Goal: Task Accomplishment & Management: Manage account settings

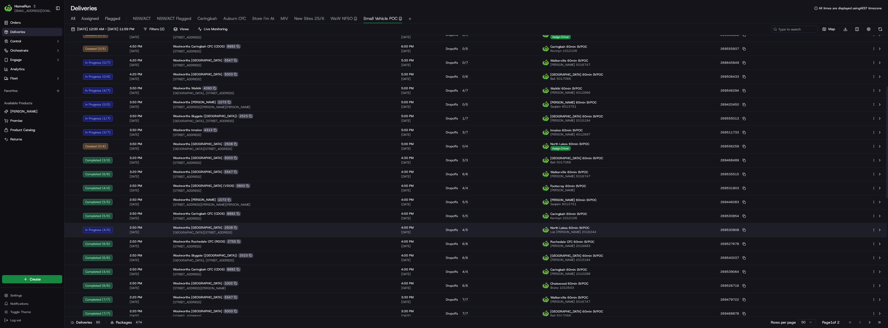
scroll to position [103, 0]
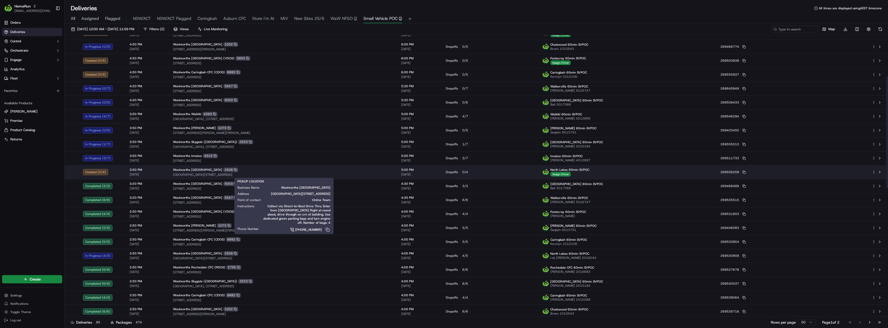
click at [279, 168] on div "Woolworths North Lakes 2508" at bounding box center [283, 169] width 220 height 5
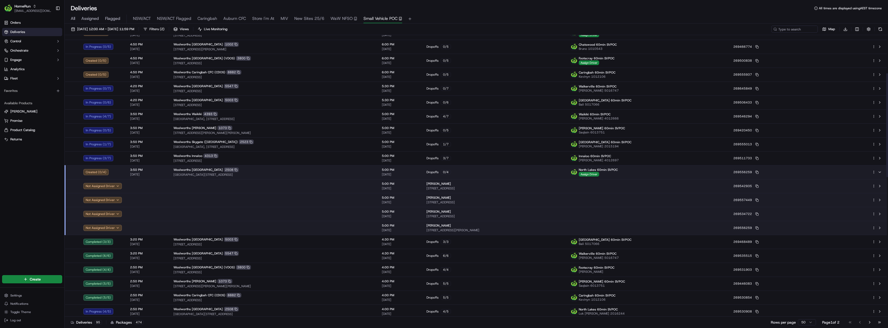
click at [279, 168] on div "Woolworths North Lakes 2508" at bounding box center [273, 169] width 200 height 5
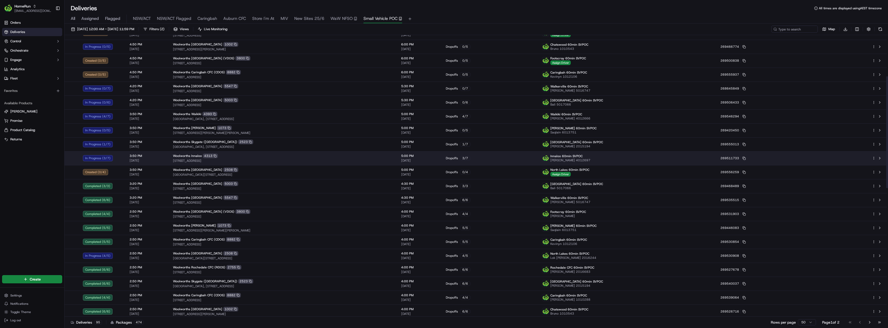
click at [318, 158] on div "Woolworths Innaloo 4313 384 Scarborough Beach Road, Innaloo, WA 6018, AU" at bounding box center [283, 158] width 220 height 9
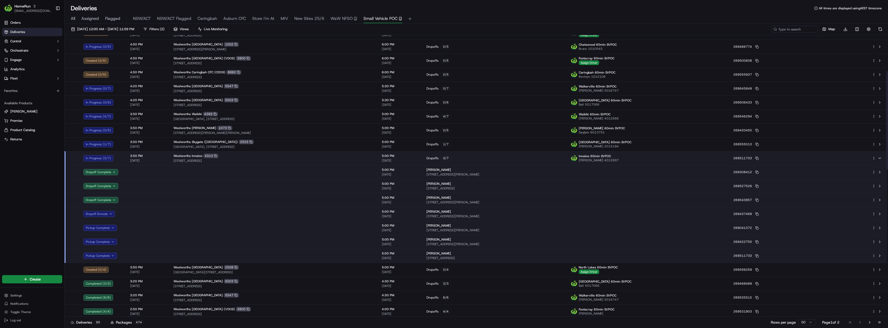
click at [318, 158] on div "Woolworths Innaloo 4313 384 Scarborough Beach Road, Innaloo, WA 6018, AU" at bounding box center [273, 158] width 200 height 9
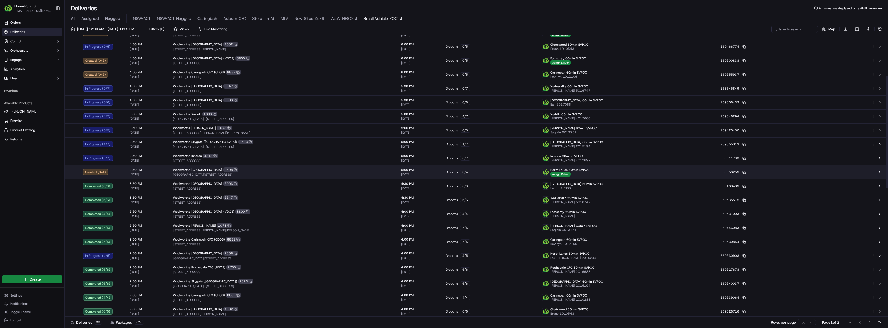
click at [319, 169] on div "Woolworths North Lakes 2508" at bounding box center [283, 169] width 220 height 5
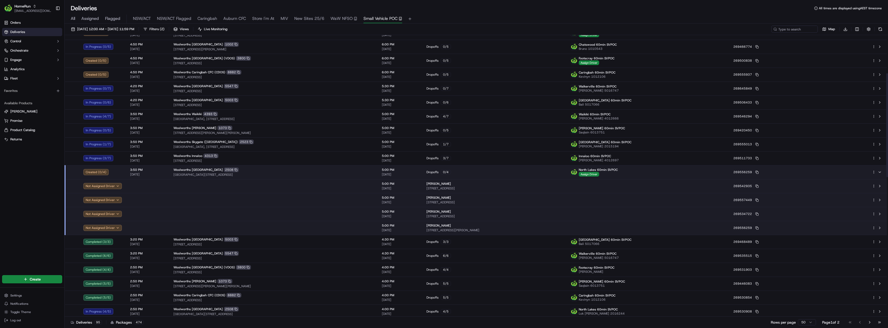
click at [319, 169] on div "Woolworths North Lakes 2508" at bounding box center [273, 169] width 200 height 5
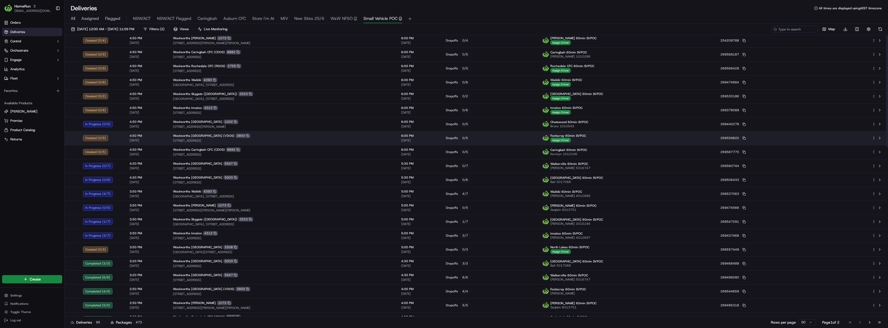
scroll to position [0, 0]
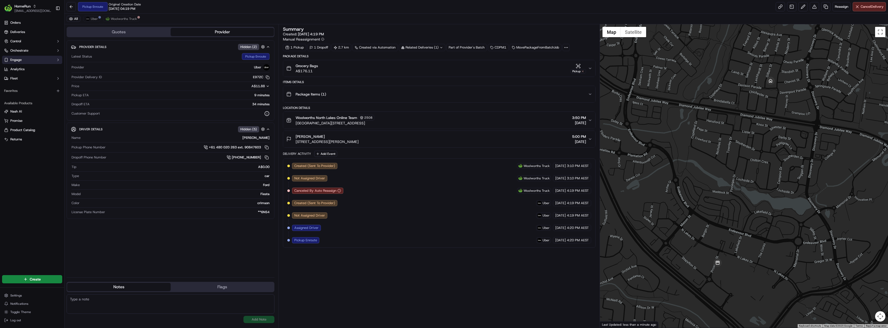
click at [29, 59] on button "Engage" at bounding box center [32, 60] width 60 height 8
click at [24, 74] on span "Notification Triggers" at bounding box center [25, 76] width 31 height 5
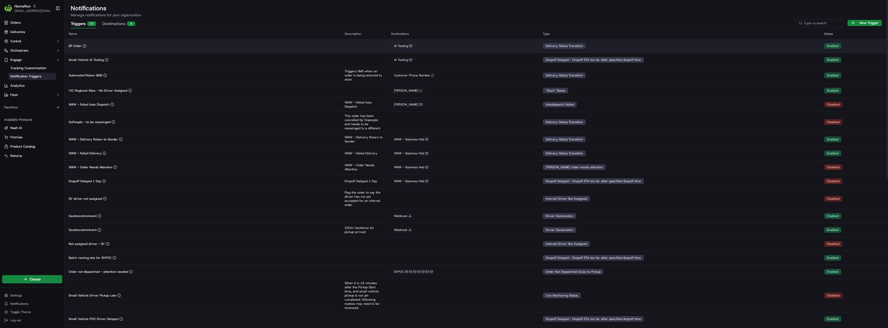
click at [103, 47] on div "SP Order" at bounding box center [203, 46] width 268 height 4
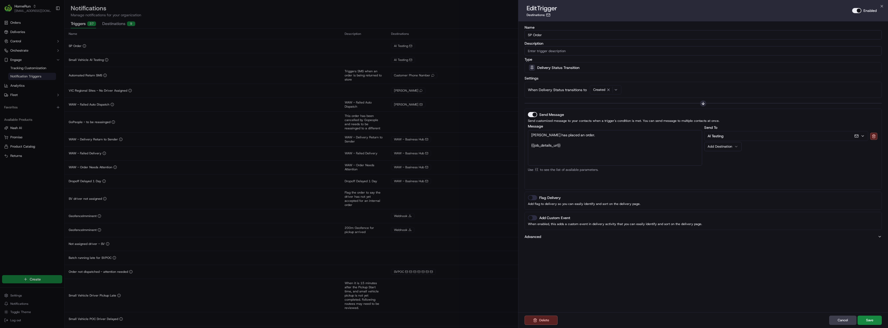
click at [542, 238] on button "Advanced" at bounding box center [702, 236] width 357 height 5
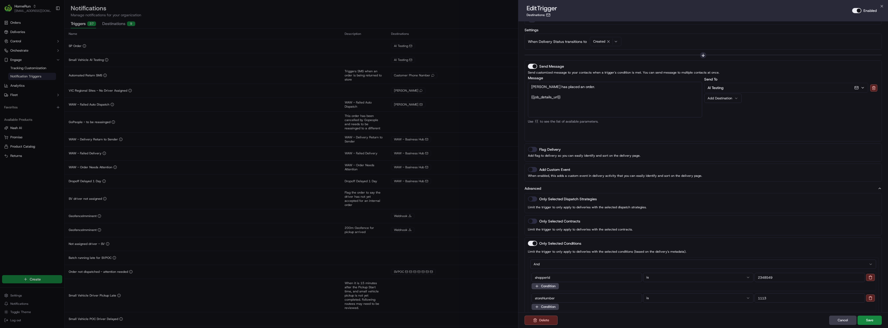
scroll to position [67, 0]
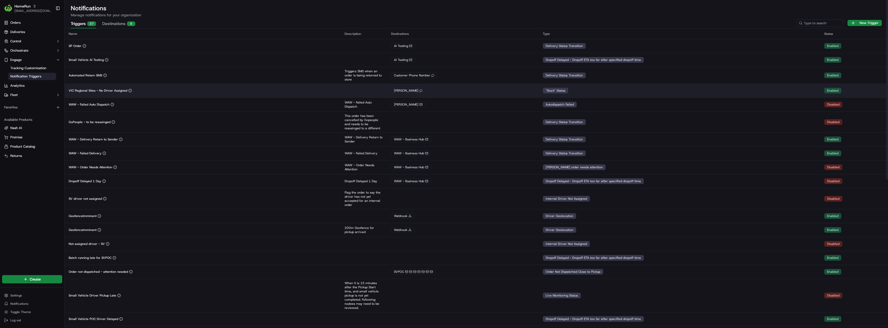
click at [153, 93] on td "VIC Regional Sites - No Driver Assigned" at bounding box center [203, 91] width 276 height 14
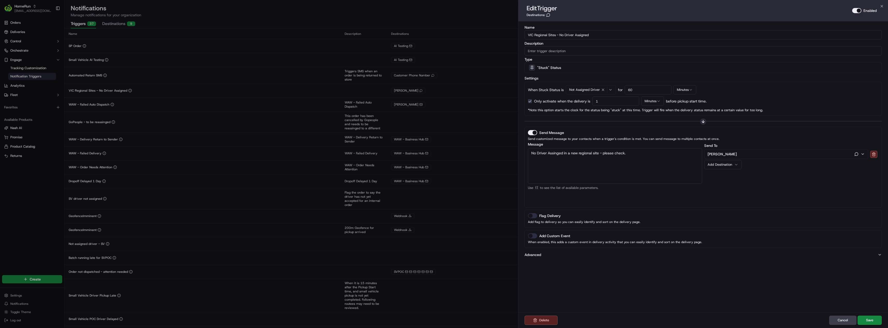
click at [559, 255] on button "Advanced" at bounding box center [702, 254] width 357 height 5
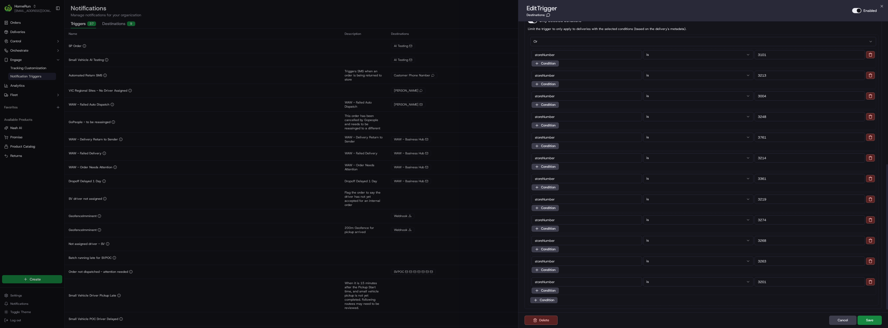
scroll to position [292, 0]
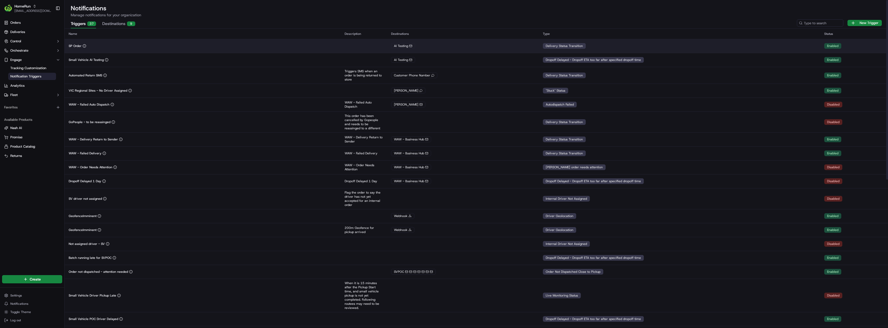
click at [113, 47] on div "SP Order" at bounding box center [203, 46] width 268 height 4
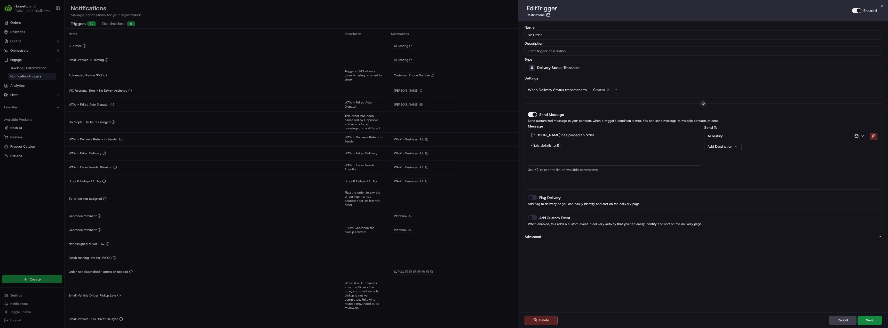
click at [532, 238] on p "Advanced" at bounding box center [532, 236] width 17 height 5
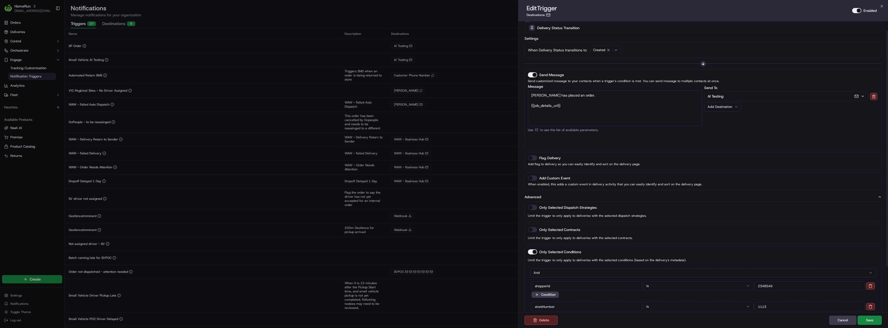
scroll to position [67, 0]
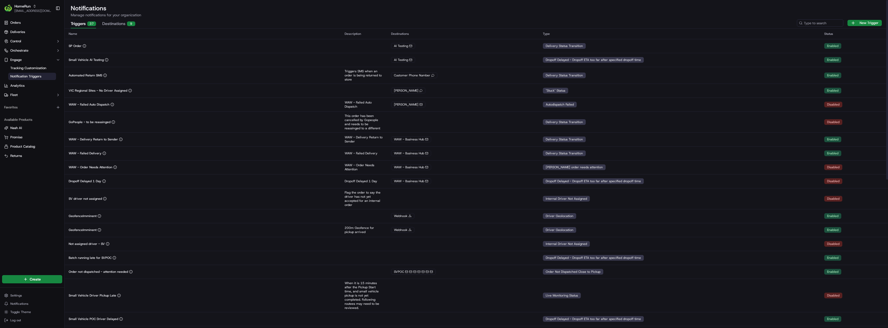
click at [111, 44] on div "SP Order" at bounding box center [203, 46] width 268 height 4
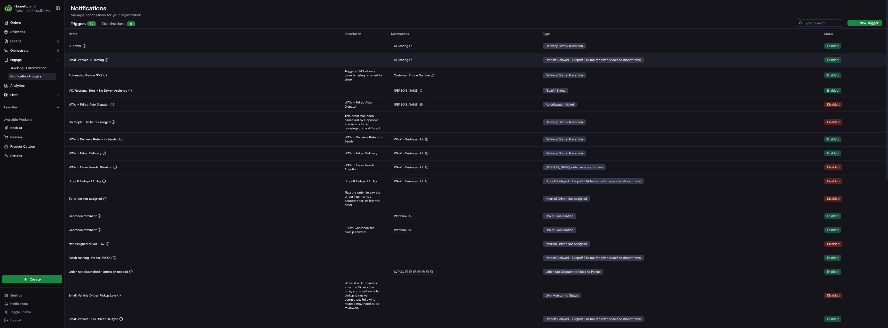
click at [125, 63] on td "Small Vehicle AI Testing" at bounding box center [203, 60] width 276 height 14
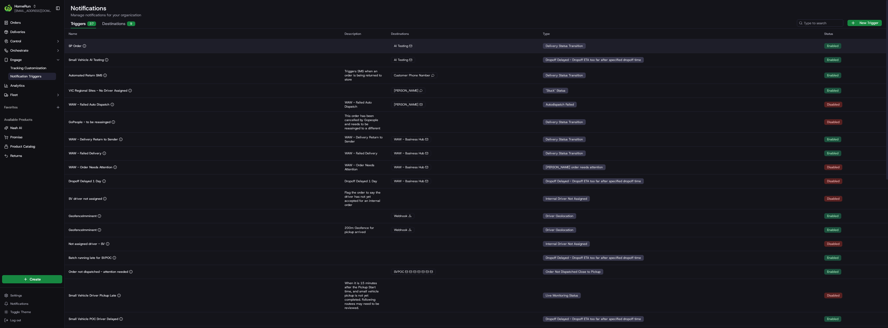
click at [120, 46] on div "SP Order" at bounding box center [203, 46] width 268 height 4
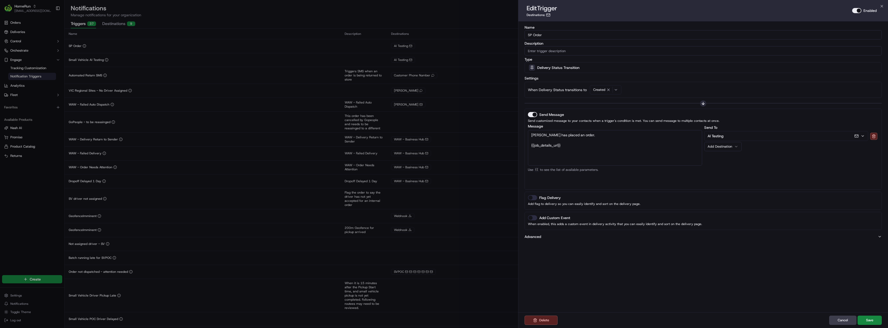
click at [543, 237] on button "Advanced" at bounding box center [702, 236] width 357 height 5
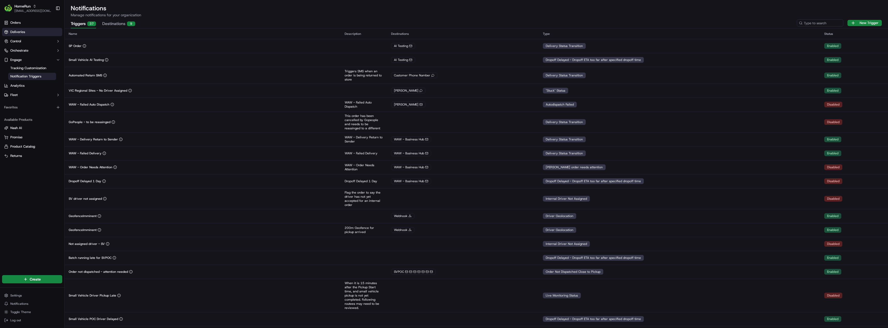
click at [20, 30] on span "Deliveries" at bounding box center [17, 32] width 15 height 5
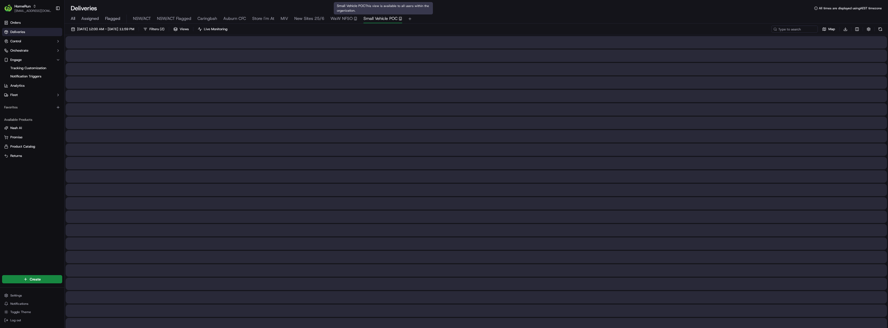
click at [381, 21] on span "Small Vehicle POC" at bounding box center [380, 18] width 34 height 6
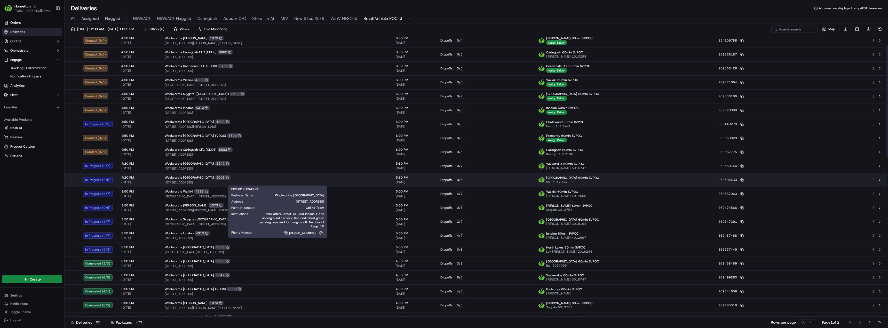
scroll to position [52, 0]
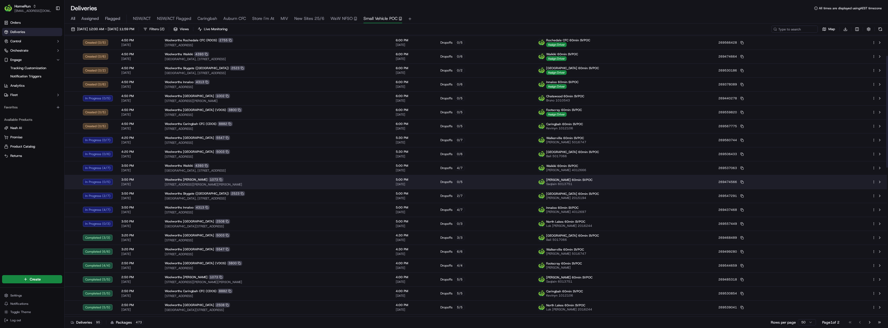
click at [235, 183] on span "1 Dickson Place, Dickson, ACT 2602, AU" at bounding box center [276, 184] width 223 height 4
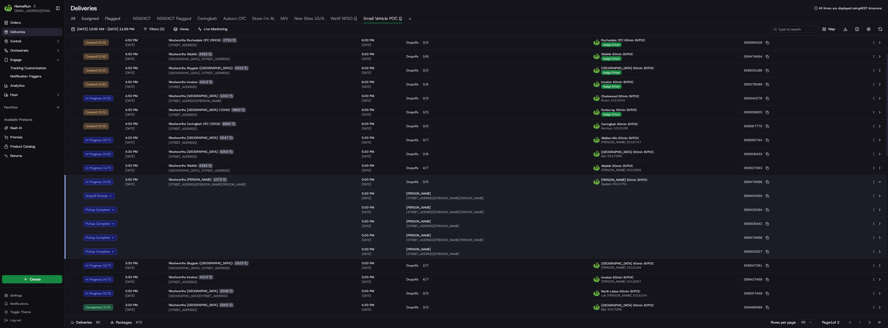
click at [230, 196] on td at bounding box center [260, 196] width 193 height 14
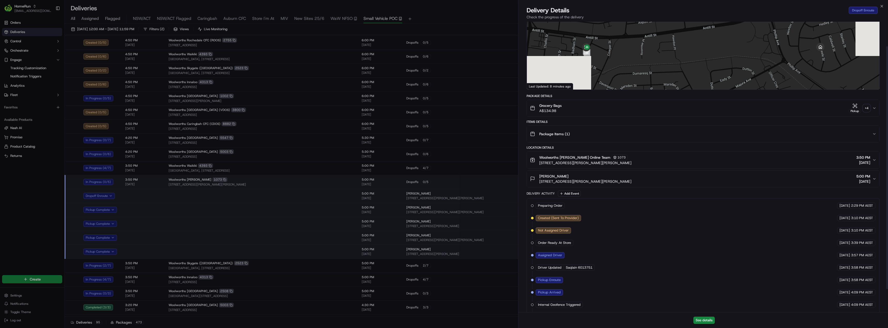
scroll to position [57, 0]
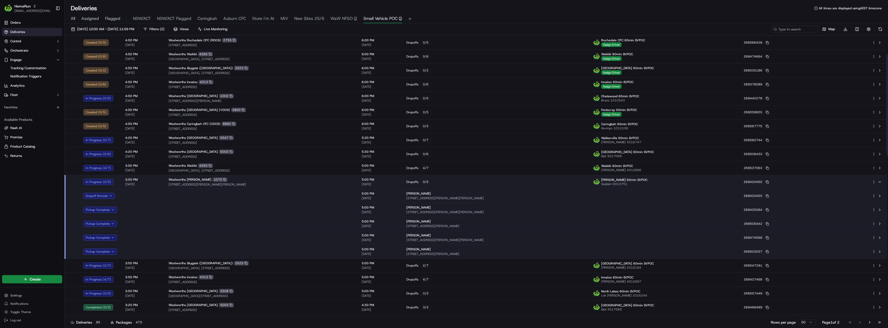
click at [312, 194] on td at bounding box center [260, 196] width 193 height 14
click at [250, 183] on span "1 Dickson Place, Dickson, ACT 2602, AU" at bounding box center [261, 184] width 185 height 4
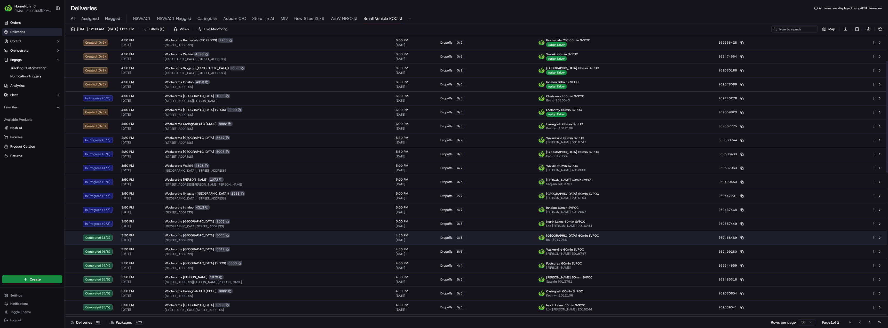
scroll to position [77, 0]
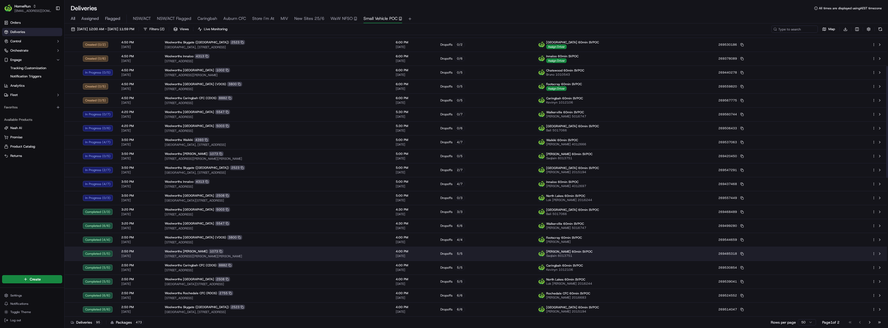
click at [249, 256] on span "1 Dickson Place, Dickson, ACT 2602, AU" at bounding box center [276, 256] width 223 height 4
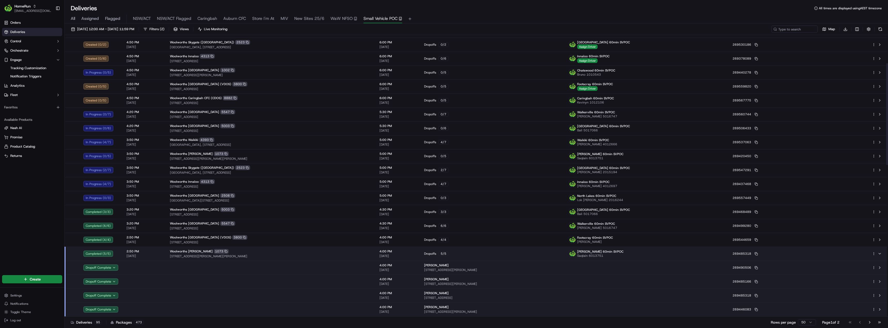
click at [246, 268] on td at bounding box center [271, 268] width 210 height 14
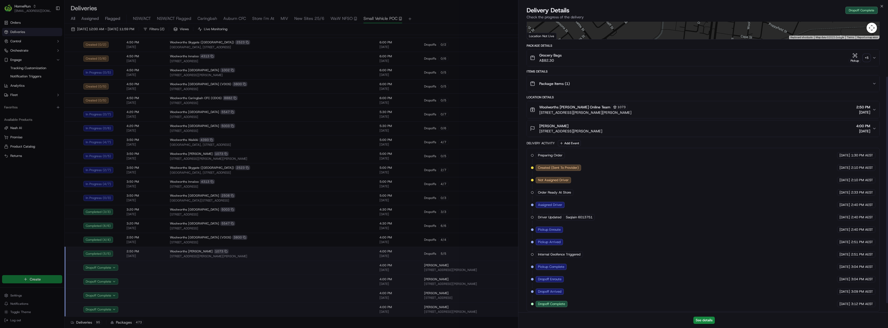
scroll to position [82, 0]
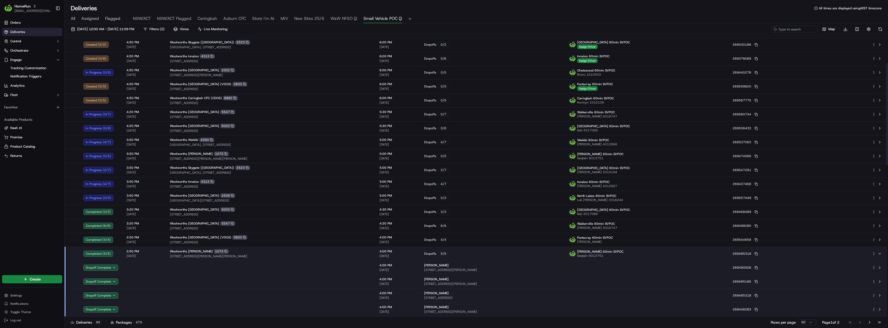
click at [318, 253] on div "Woolworths Dickson 1073" at bounding box center [270, 251] width 201 height 5
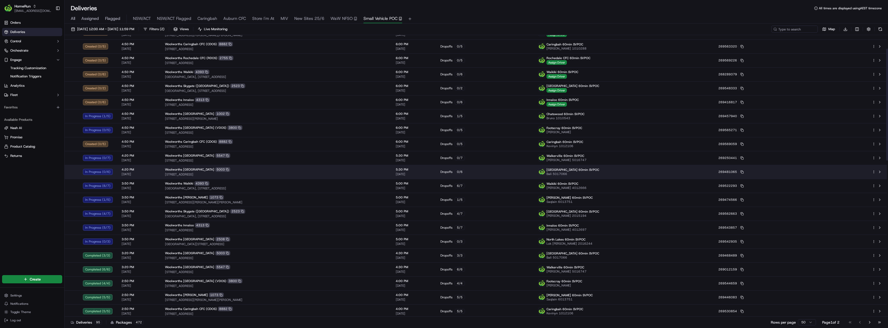
scroll to position [0, 0]
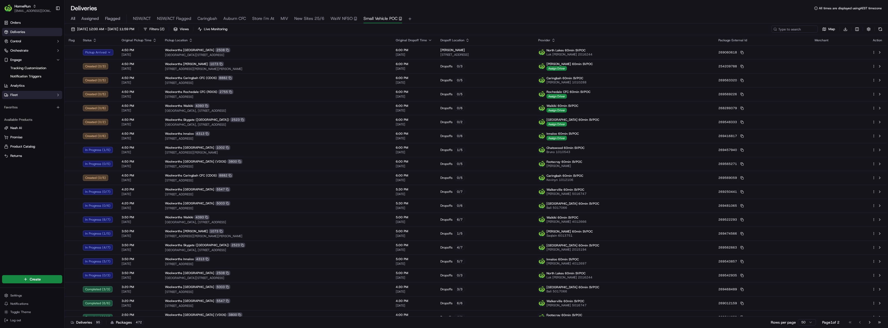
click at [34, 94] on button "Fleet" at bounding box center [32, 95] width 60 height 8
click at [28, 98] on button "Fleet" at bounding box center [32, 95] width 60 height 8
click at [35, 53] on button "Orchestrate" at bounding box center [32, 50] width 60 height 8
click at [31, 52] on button "Orchestrate" at bounding box center [32, 50] width 60 height 8
click at [31, 43] on button "Control" at bounding box center [32, 41] width 60 height 8
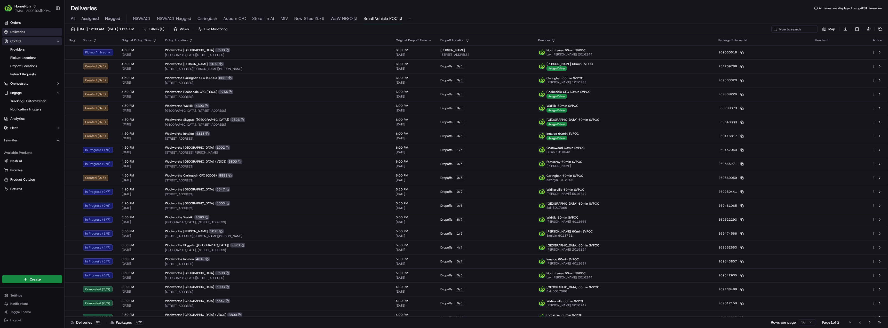
click at [31, 43] on button "Control" at bounding box center [32, 41] width 60 height 8
click at [35, 51] on button "Orchestrate" at bounding box center [32, 50] width 60 height 8
click at [30, 74] on span "Optimization Strategies" at bounding box center [28, 75] width 36 height 5
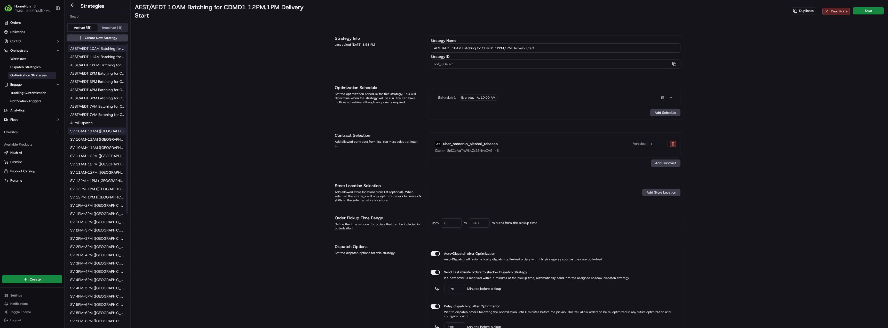
click at [93, 131] on span "SV 10AM-11AM (NSW/VIC/QLD)" at bounding box center [97, 131] width 54 height 5
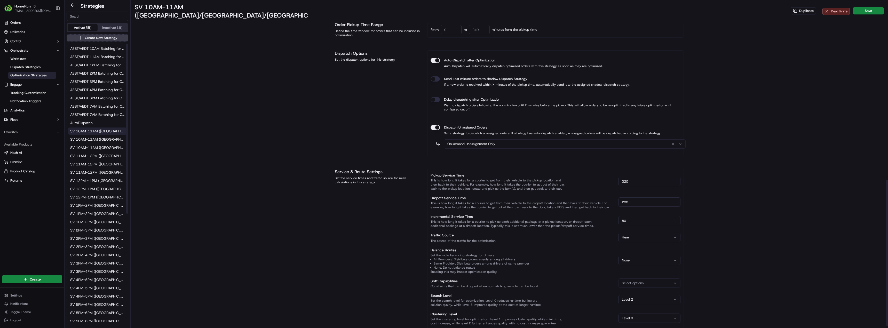
scroll to position [408, 0]
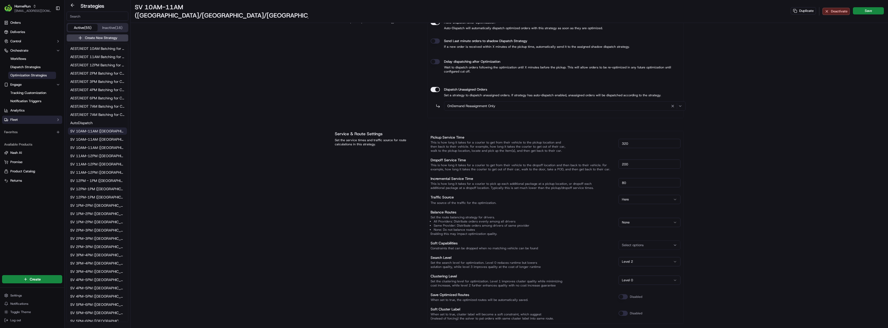
click at [20, 118] on button "Fleet" at bounding box center [32, 120] width 60 height 8
click at [20, 127] on span "Drivers" at bounding box center [15, 128] width 11 height 5
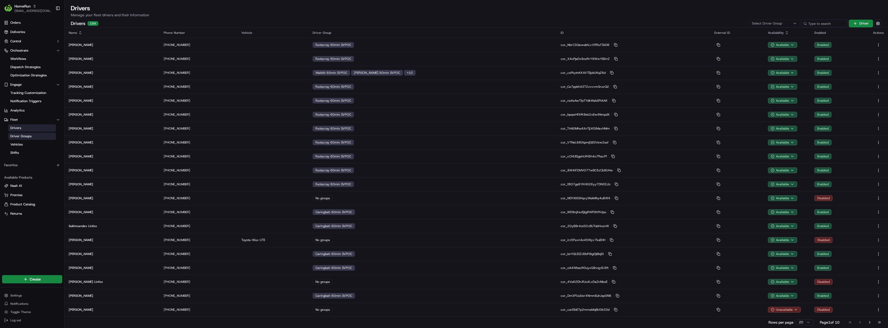
click at [22, 137] on span "Driver Groups" at bounding box center [20, 136] width 21 height 5
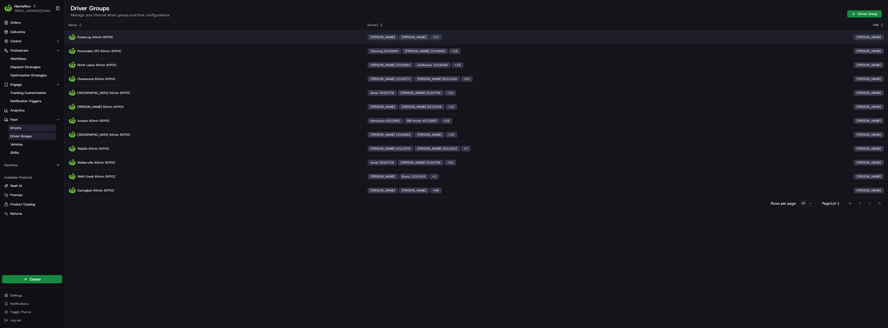
click at [186, 37] on p "Footscray 60min SVPOC" at bounding box center [214, 37] width 291 height 7
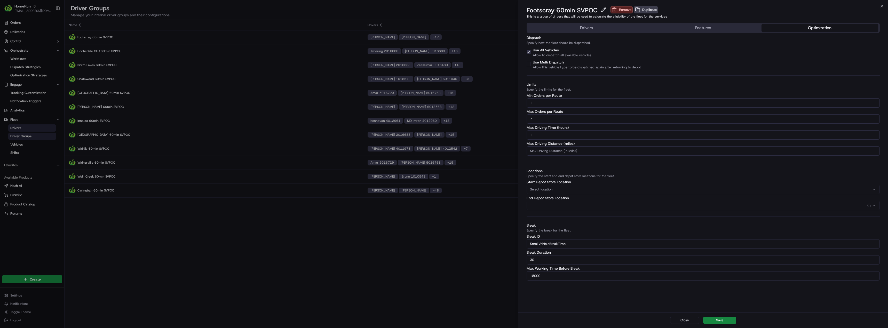
click at [804, 27] on button "Optimization" at bounding box center [819, 28] width 117 height 8
click at [688, 320] on button "Close" at bounding box center [684, 320] width 29 height 7
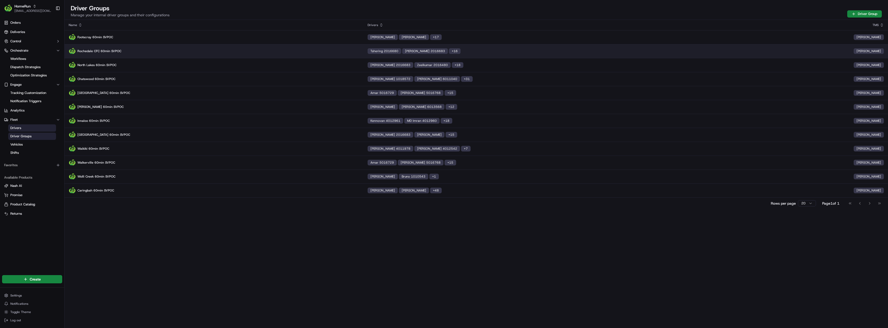
click at [141, 50] on p "Rochedale CFC 60min SVPOC" at bounding box center [214, 50] width 291 height 7
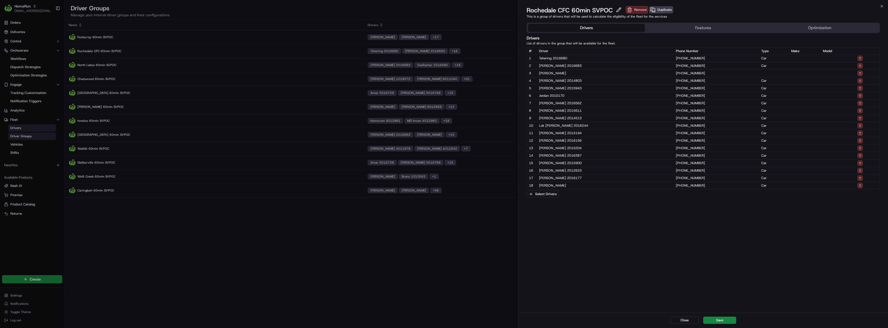
click at [805, 30] on button "Optimization" at bounding box center [819, 28] width 117 height 8
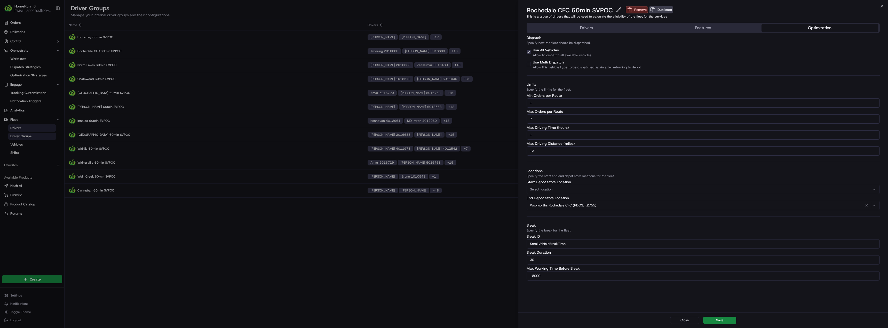
click at [593, 190] on div "Select location" at bounding box center [703, 189] width 350 height 5
click at [596, 171] on div at bounding box center [444, 164] width 888 height 328
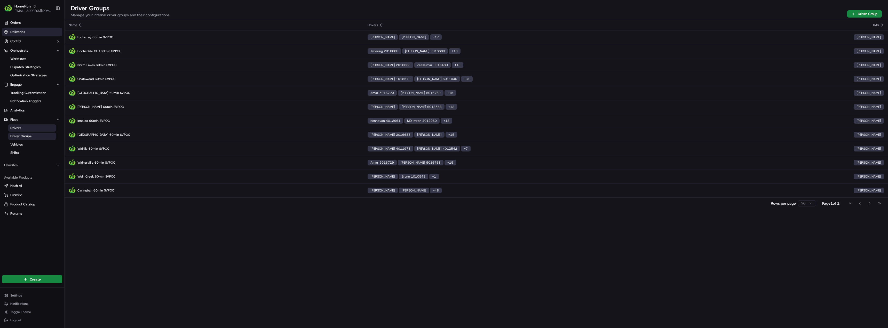
click at [22, 34] on link "Deliveries" at bounding box center [32, 32] width 60 height 8
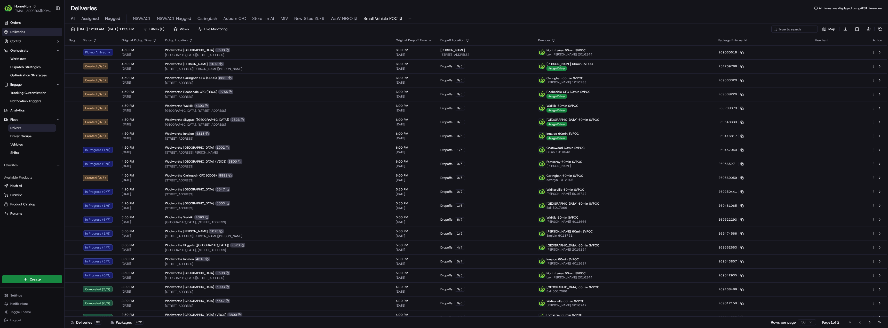
click at [14, 126] on span "Drivers" at bounding box center [15, 128] width 11 height 5
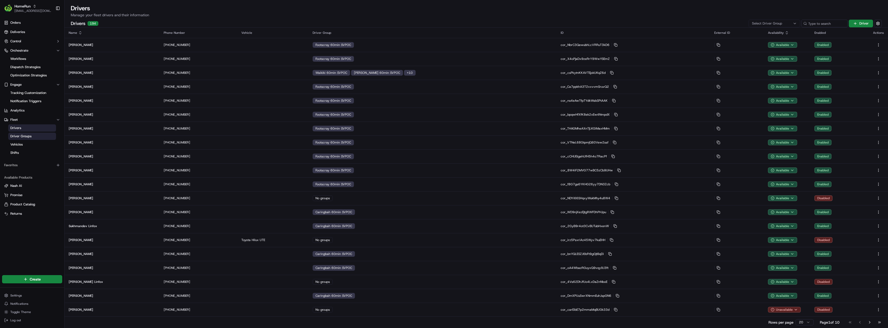
click at [14, 134] on link "Driver Groups" at bounding box center [32, 136] width 48 height 7
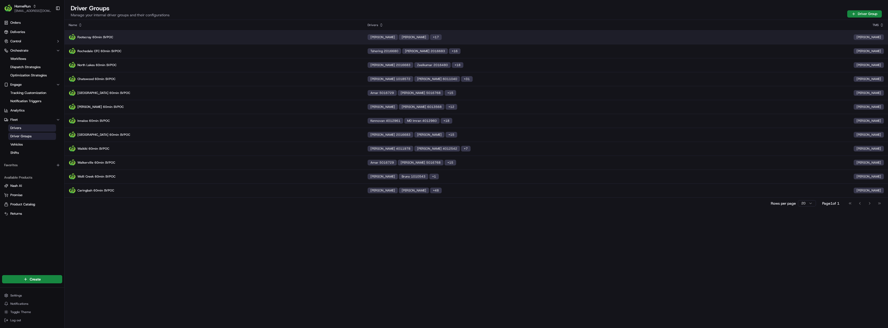
click at [126, 36] on p "Footscray 60min SVPOC" at bounding box center [214, 37] width 291 height 7
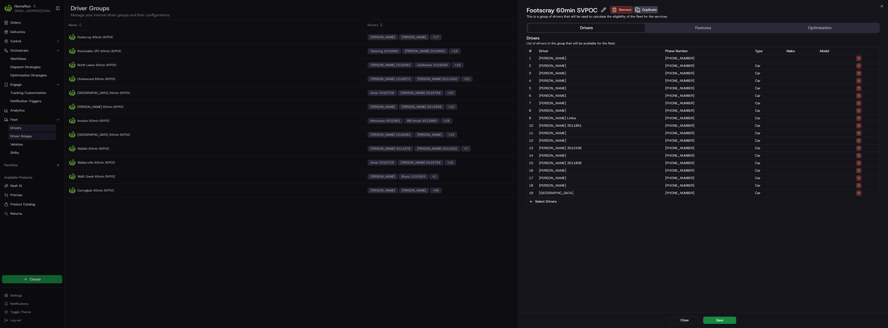
click at [823, 28] on button "Optimization" at bounding box center [819, 28] width 117 height 8
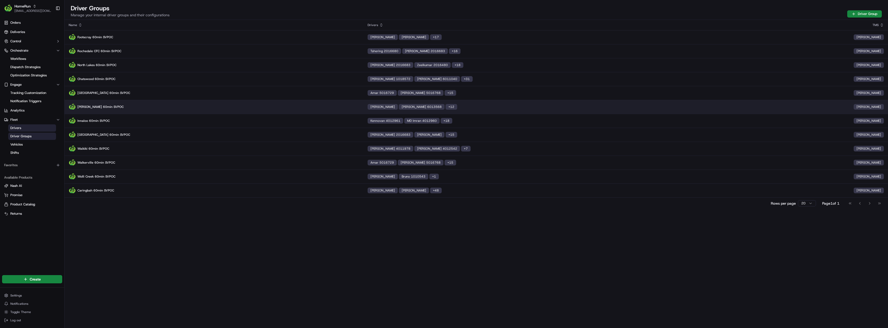
click at [154, 110] on p "Dickson 60min SVPOC" at bounding box center [214, 106] width 291 height 7
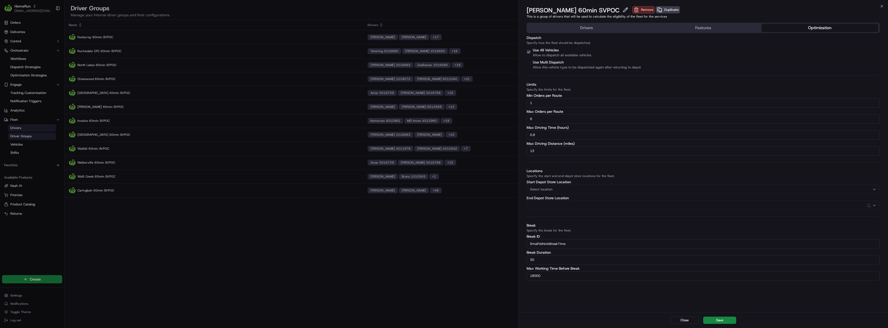
click at [828, 27] on button "Optimization" at bounding box center [819, 28] width 117 height 8
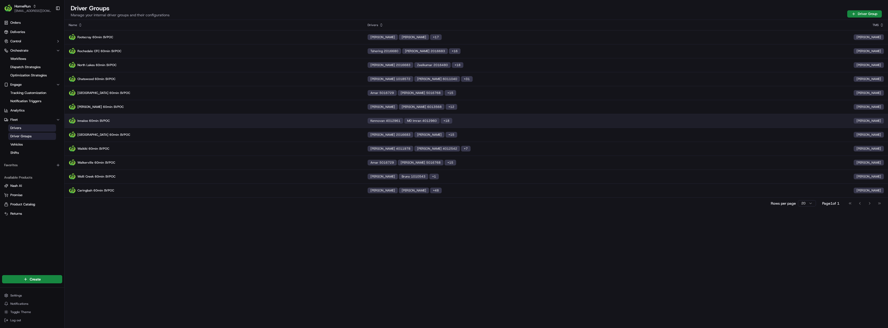
click at [94, 119] on p "Innaloo 60min SVPOC" at bounding box center [214, 120] width 291 height 7
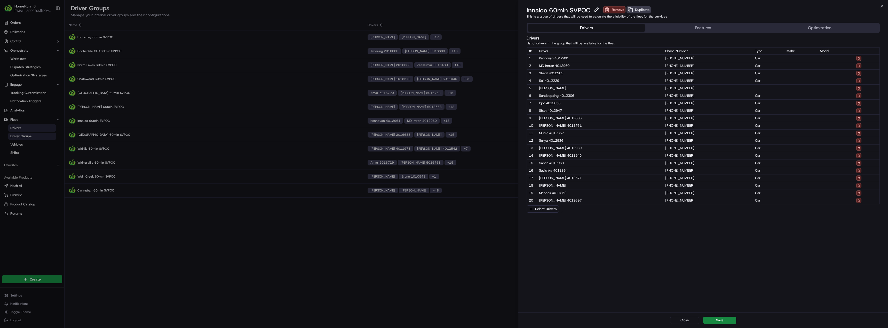
click at [822, 29] on button "Optimization" at bounding box center [819, 28] width 117 height 8
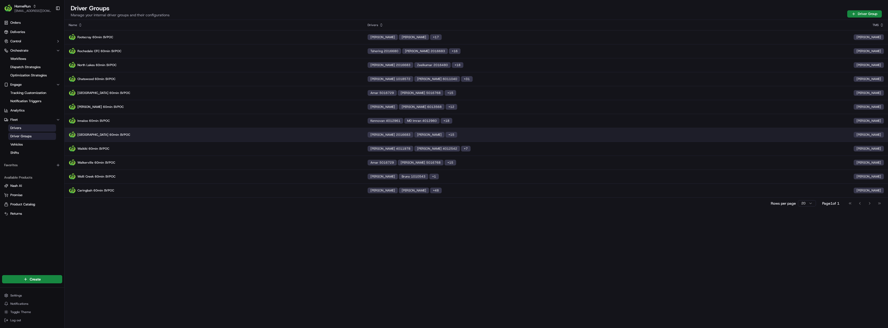
click at [127, 139] on td "Brisbane Airport 60min SVPOC" at bounding box center [214, 135] width 299 height 14
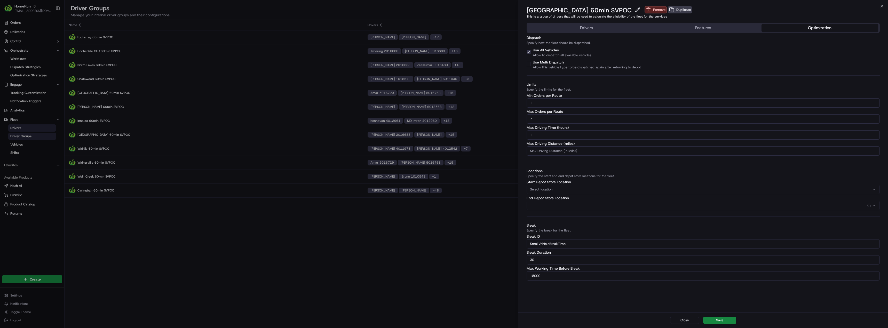
click at [816, 28] on button "Optimization" at bounding box center [819, 28] width 117 height 8
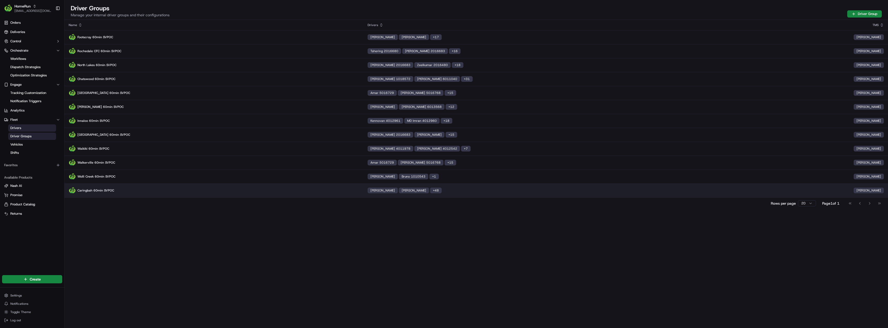
drag, startPoint x: 348, startPoint y: 237, endPoint x: 189, endPoint y: 191, distance: 165.7
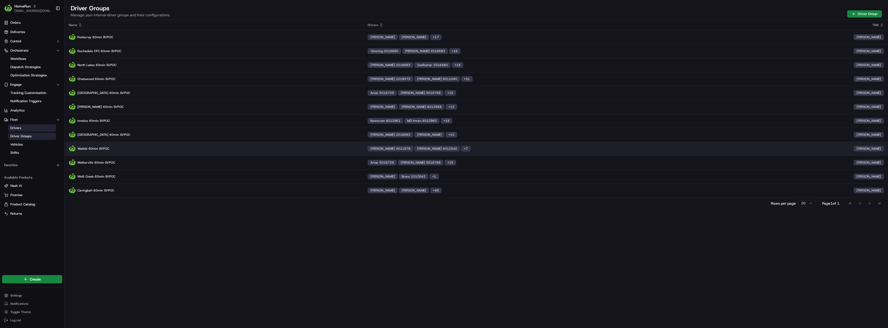
click at [107, 150] on p "Waikiki 60min SVPOC" at bounding box center [214, 148] width 291 height 7
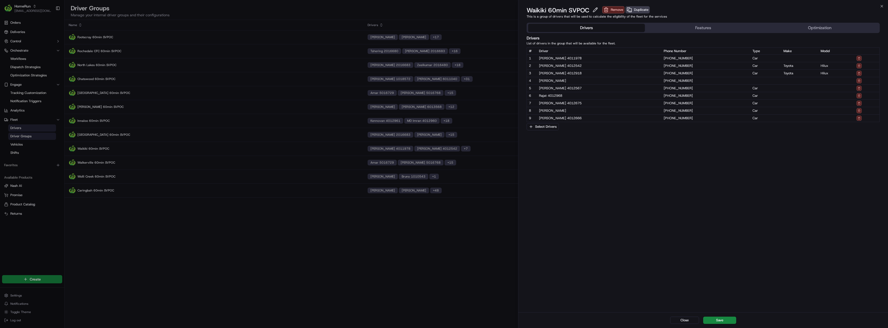
click at [828, 26] on button "Optimization" at bounding box center [819, 28] width 117 height 8
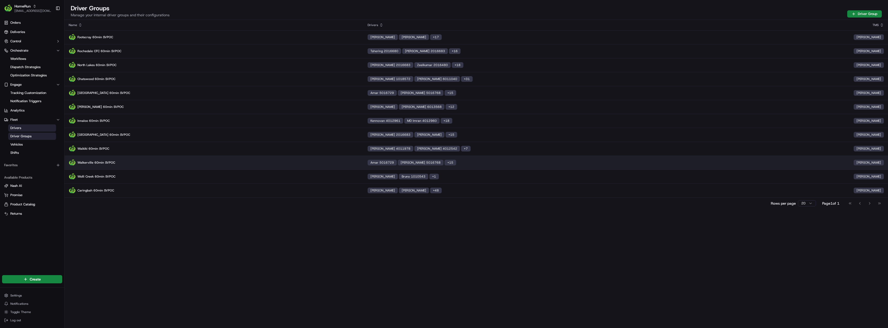
click at [137, 163] on p "Walkerville 60min SVPOC" at bounding box center [214, 162] width 291 height 7
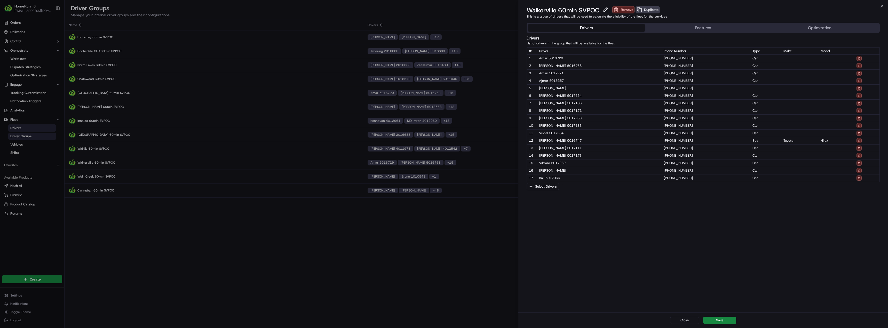
click at [813, 26] on button "Optimization" at bounding box center [819, 28] width 117 height 8
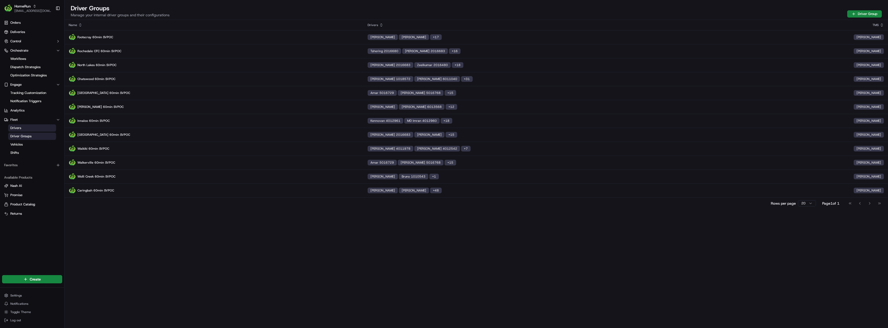
drag, startPoint x: 364, startPoint y: 218, endPoint x: 359, endPoint y: 219, distance: 5.8
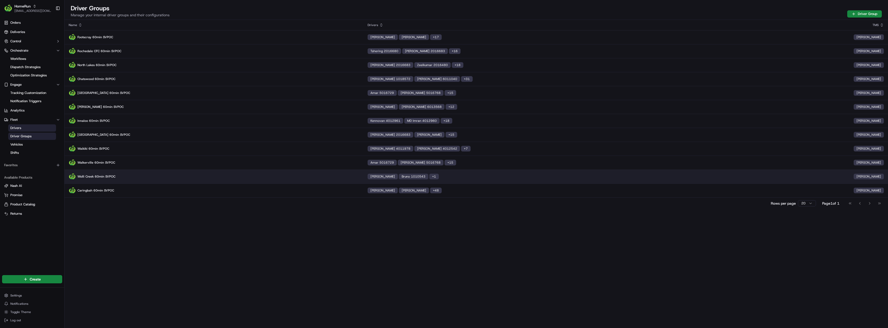
click at [112, 181] on td "Wolli Creek 60min SVPOC" at bounding box center [214, 177] width 299 height 14
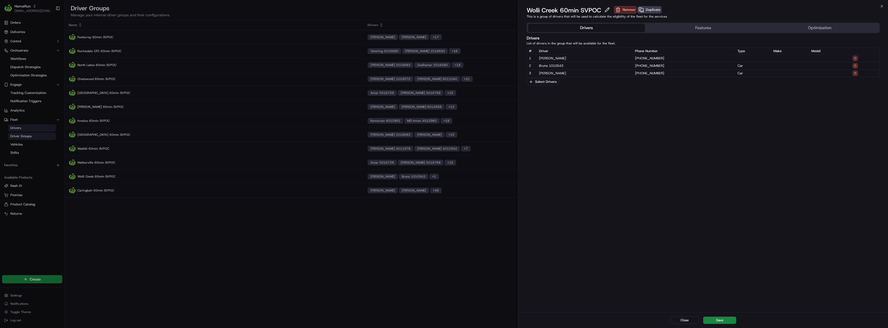
click at [836, 27] on button "Optimization" at bounding box center [819, 28] width 117 height 8
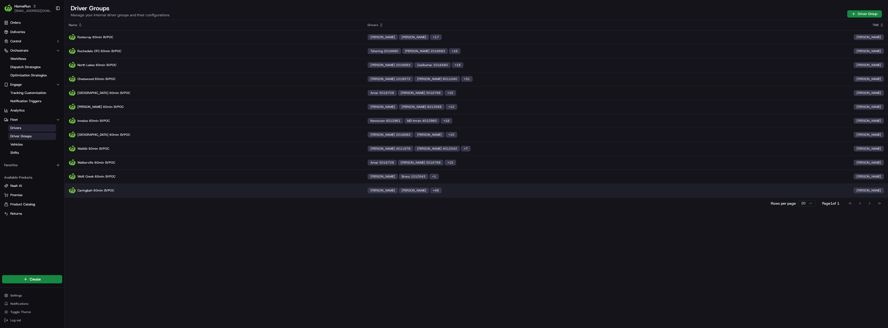
click at [124, 195] on td "Caringbah 60min SVPOC" at bounding box center [214, 190] width 299 height 14
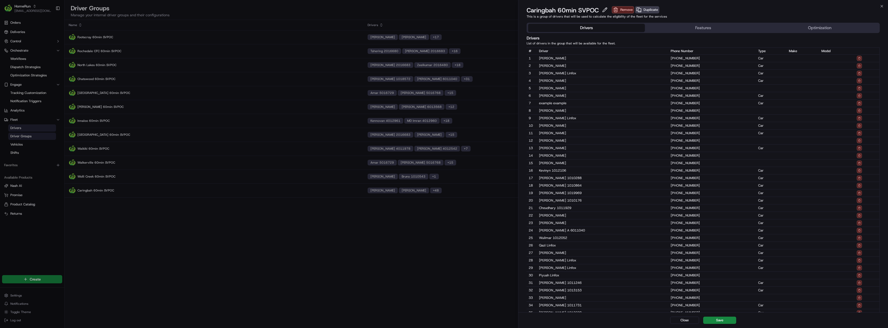
click at [805, 31] on button "Optimization" at bounding box center [819, 28] width 117 height 8
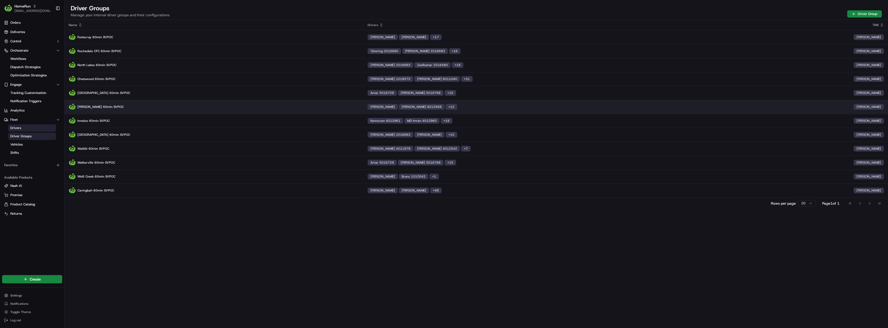
click at [101, 105] on p "Dickson 60min SVPOC" at bounding box center [214, 106] width 291 height 7
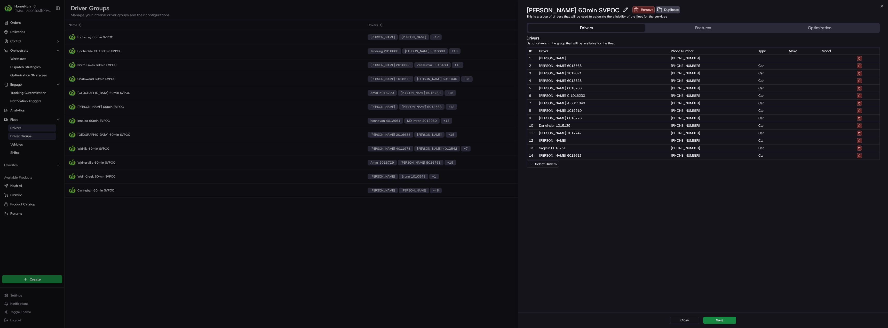
click at [811, 30] on button "Optimization" at bounding box center [819, 28] width 117 height 8
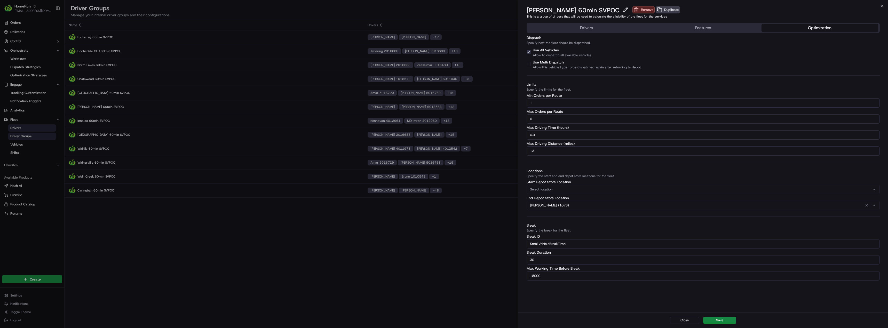
click at [546, 134] on input "0.9" at bounding box center [702, 134] width 353 height 9
type input "0.87"
click at [721, 318] on button "Save" at bounding box center [719, 320] width 33 height 7
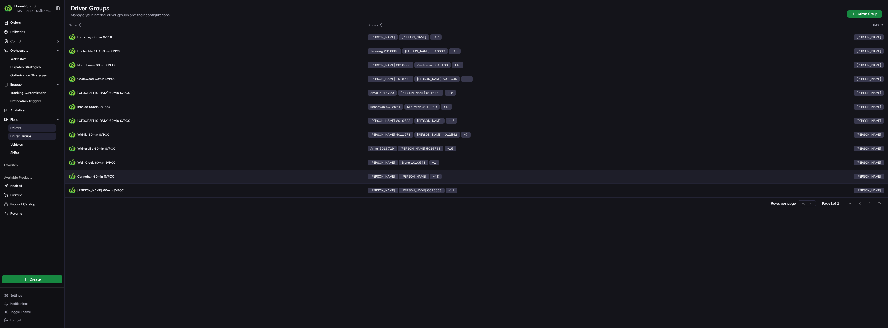
click at [119, 176] on p "Caringbah 60min SVPOC" at bounding box center [214, 176] width 291 height 7
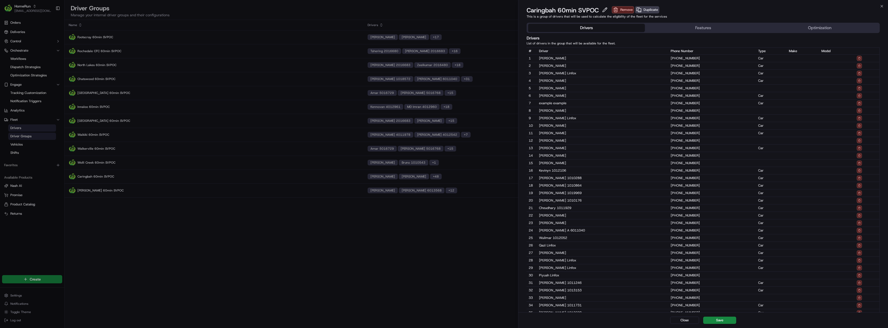
click at [819, 24] on button "Optimization" at bounding box center [819, 28] width 117 height 8
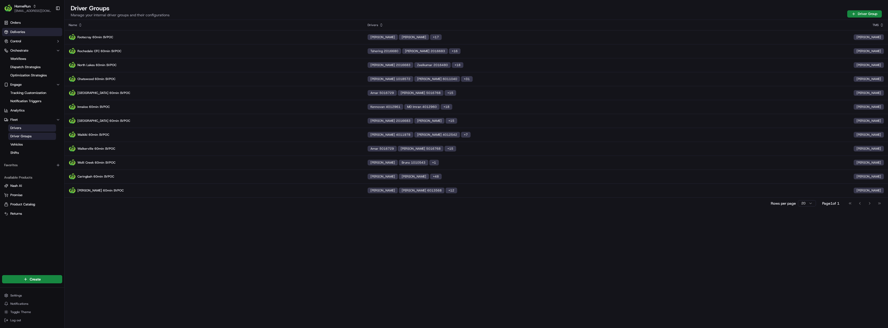
click at [27, 32] on link "Deliveries" at bounding box center [32, 32] width 60 height 8
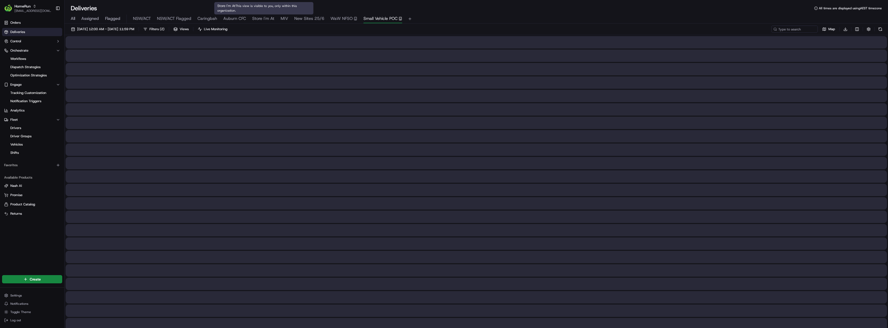
click at [266, 17] on span "Store I'm At" at bounding box center [263, 18] width 22 height 6
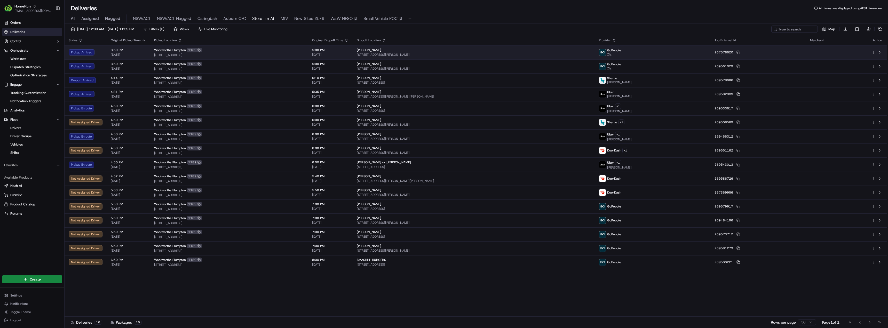
click at [289, 49] on div "Woolworths Plumpton 1189" at bounding box center [229, 50] width 150 height 5
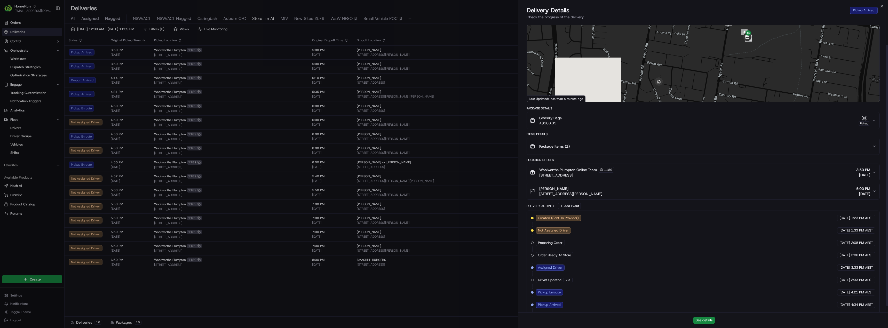
scroll to position [33, 0]
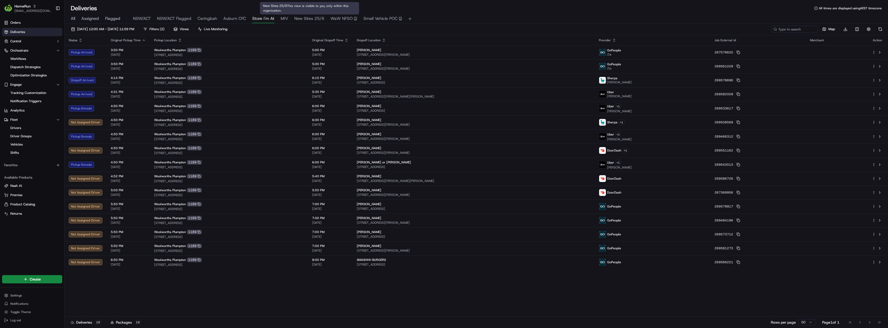
click at [304, 15] on button "New Sites 25/6" at bounding box center [309, 18] width 30 height 9
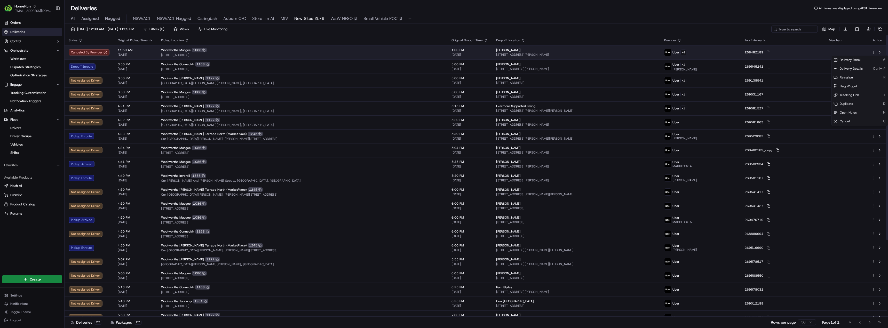
click at [873, 52] on html "HomeRun kjones6@woolworths.com.au Toggle Sidebar Orders Deliveries Control Orch…" at bounding box center [444, 164] width 888 height 328
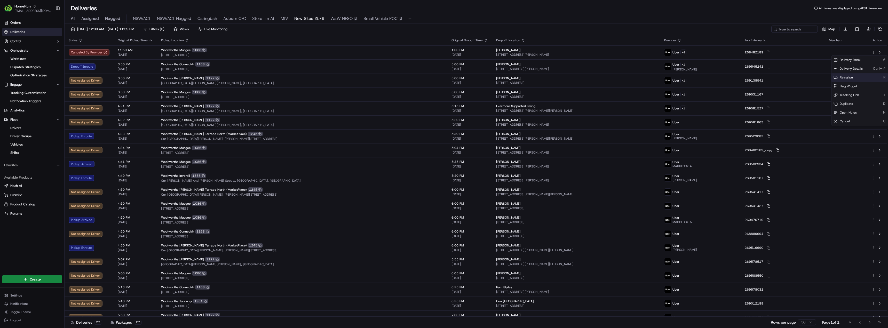
click at [849, 79] on span "Reassign" at bounding box center [845, 77] width 13 height 4
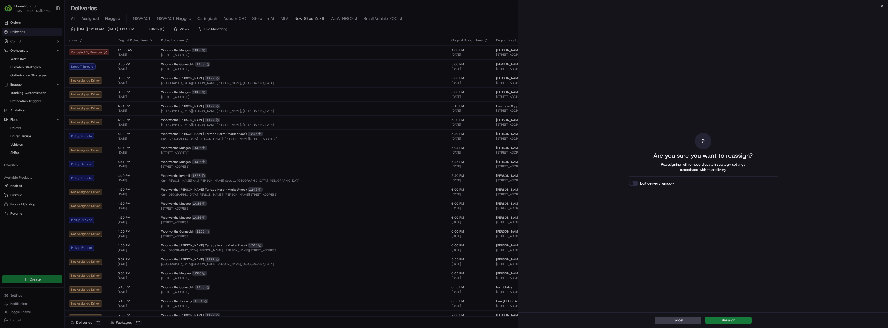
click at [734, 319] on button "Reassign" at bounding box center [728, 320] width 46 height 7
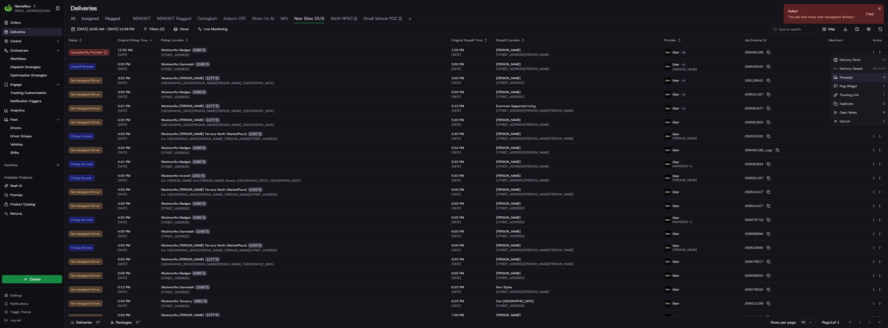
click at [878, 9] on icon "Notifications (F8)" at bounding box center [879, 8] width 4 height 4
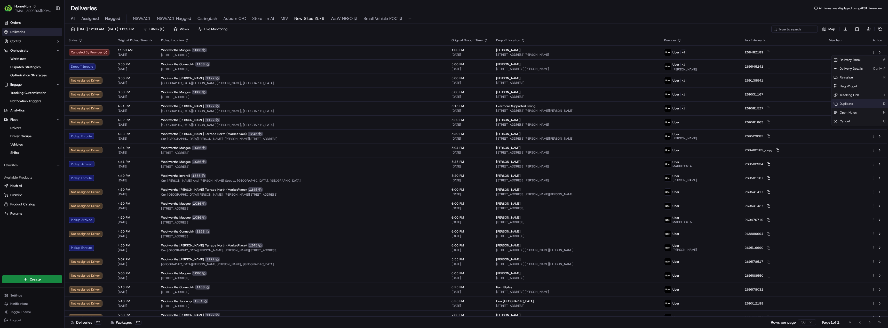
click at [847, 104] on span "Duplicate" at bounding box center [845, 104] width 13 height 4
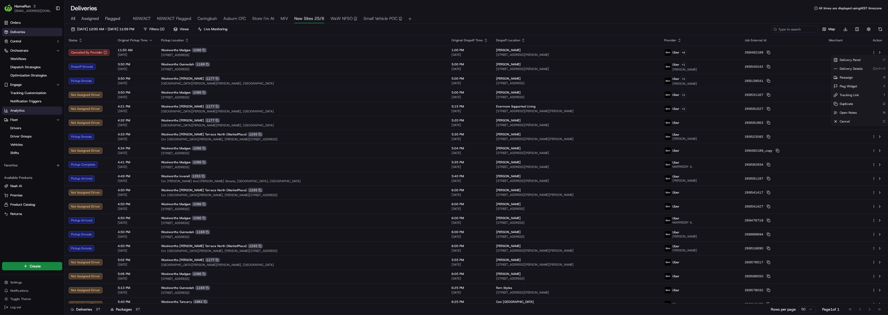
click at [18, 110] on span "Analytics" at bounding box center [17, 110] width 14 height 5
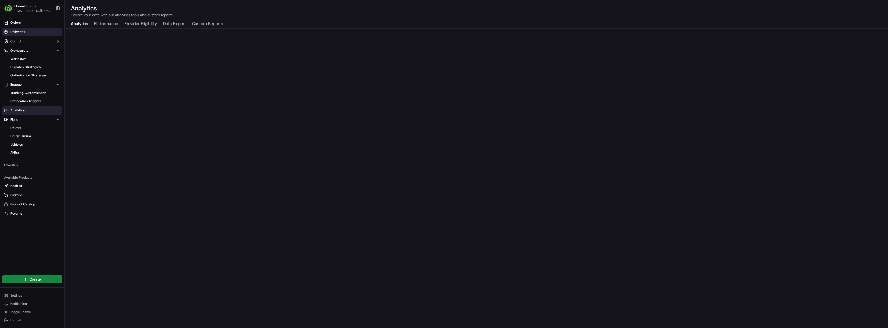
click at [24, 32] on span "Deliveries" at bounding box center [17, 32] width 15 height 5
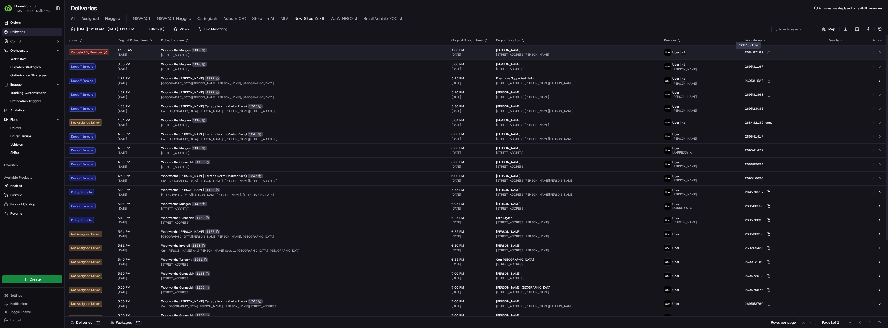
click at [766, 53] on icon at bounding box center [768, 53] width 4 height 4
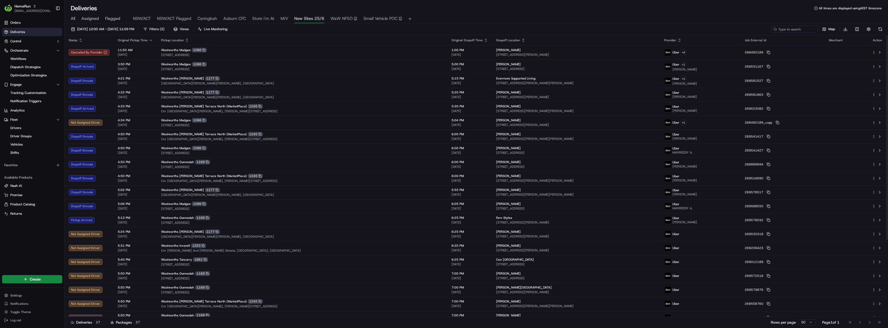
click at [73, 19] on span "All" at bounding box center [73, 18] width 4 height 6
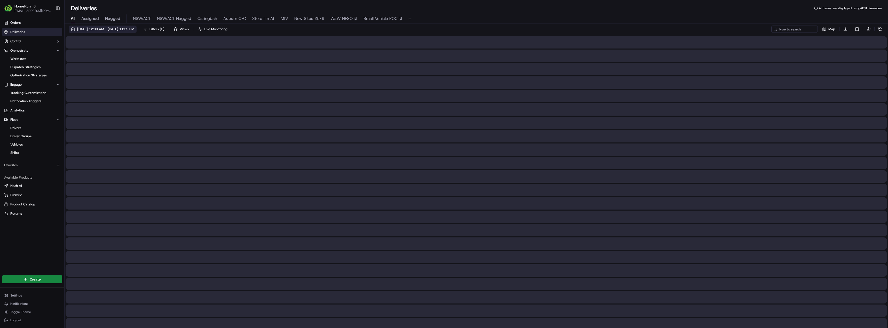
click at [97, 29] on span "15/09/2025 12:00 AM - 15/09/2025 11:59 PM" at bounding box center [105, 29] width 57 height 5
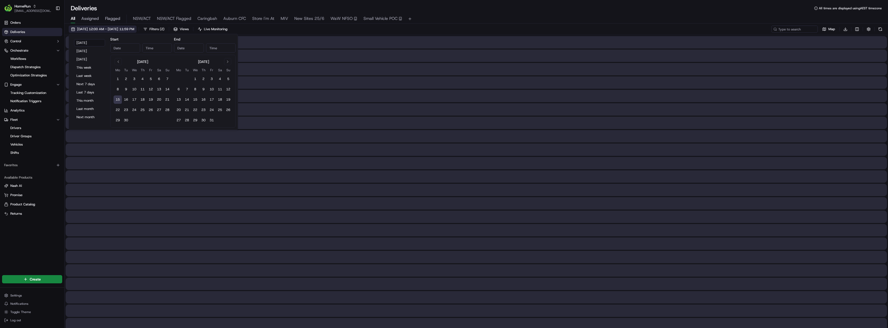
type input "Sep 15, 2025"
type input "12:00 AM"
type input "Sep 15, 2025"
type input "11:59 PM"
click at [89, 92] on button "Last 7 days" at bounding box center [89, 92] width 31 height 7
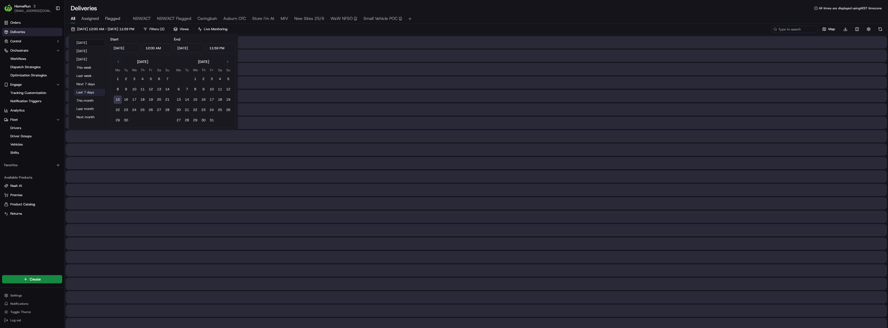
type input "Sep 8, 2025"
click at [790, 29] on input at bounding box center [787, 29] width 62 height 7
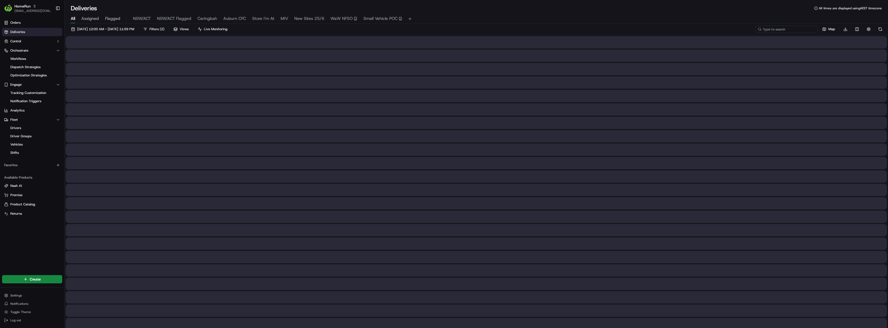
paste input "269418678"
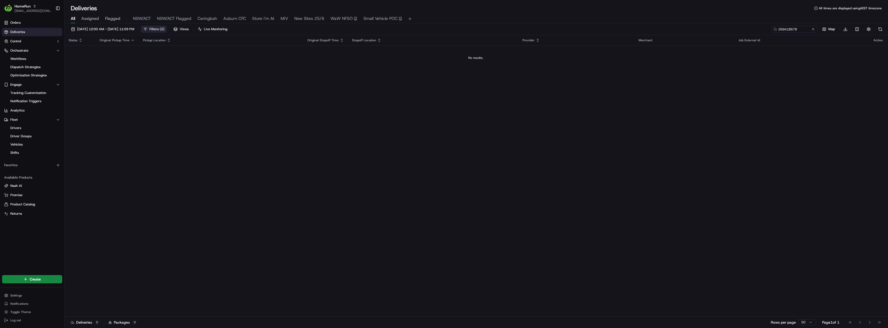
click at [167, 27] on button "Filters ( 2 )" at bounding box center [154, 29] width 26 height 7
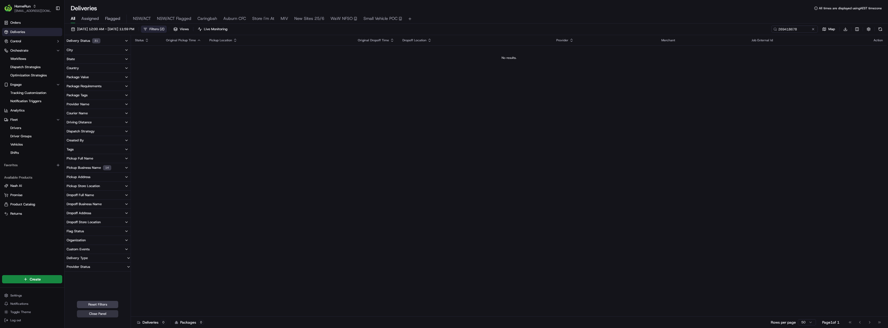
click at [97, 315] on button "Close Panel" at bounding box center [97, 313] width 41 height 7
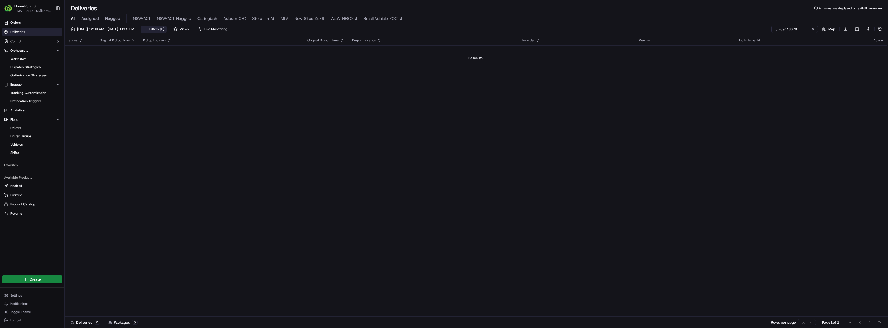
click at [164, 29] on span "( 2 )" at bounding box center [162, 29] width 5 height 5
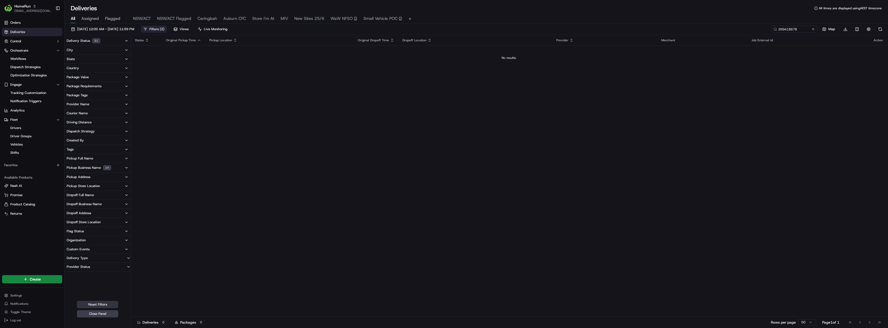
click at [95, 305] on button "Reset Filters" at bounding box center [97, 304] width 41 height 7
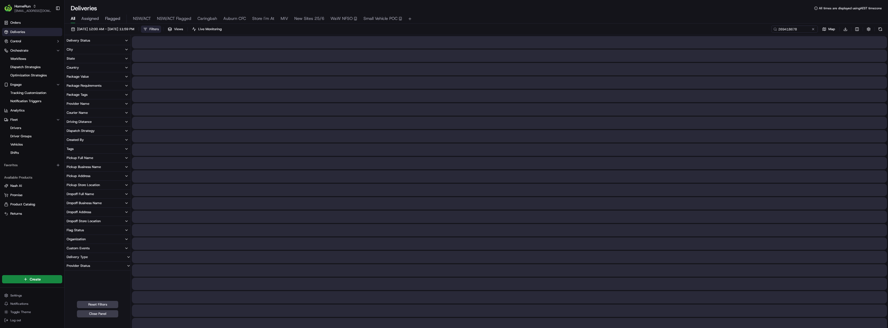
click at [329, 26] on div "08/09/2025 12:00 AM - 15/09/2025 11:59 PM Filters Views Live Monitoring 2694186…" at bounding box center [476, 31] width 823 height 10
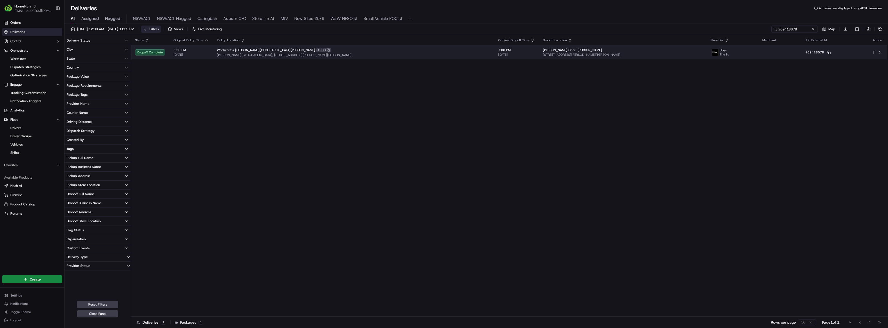
click at [392, 58] on td "Woolworths Chester Hill 1008 Chester Square Shopping Centre, 1-13 Leicester Str…" at bounding box center [353, 52] width 281 height 14
click at [415, 56] on span "Chester Square Shopping Centre, 1-13 Leicester Street, Chester Hill, NSW 2162, …" at bounding box center [353, 55] width 273 height 4
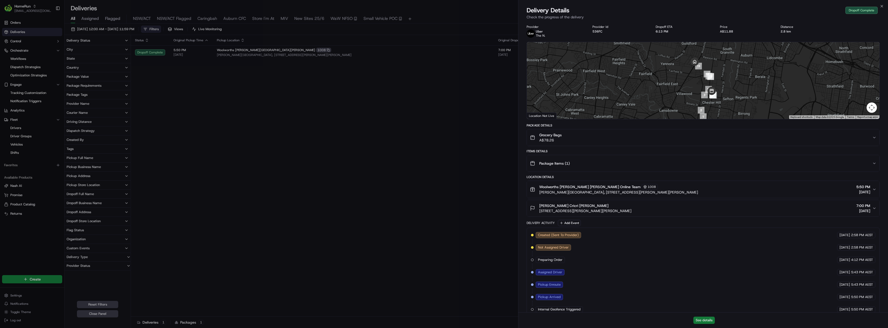
click at [707, 318] on button "See details" at bounding box center [703, 320] width 21 height 7
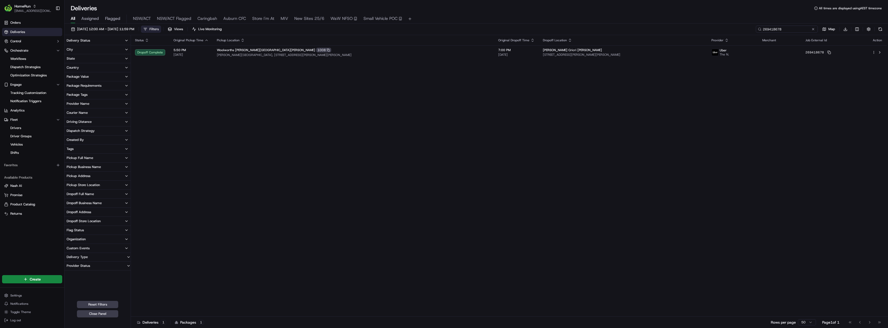
click at [791, 28] on input "269418678" at bounding box center [787, 29] width 62 height 7
paste input "3576"
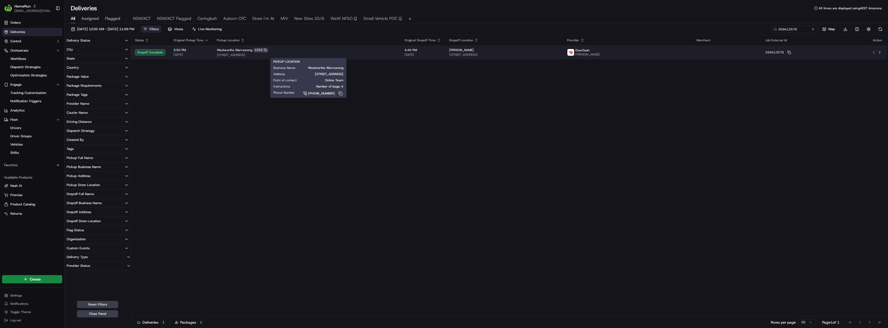
click at [316, 54] on span "Cowper Street and King St, Warrawong, NSW 2502, AU" at bounding box center [306, 55] width 179 height 4
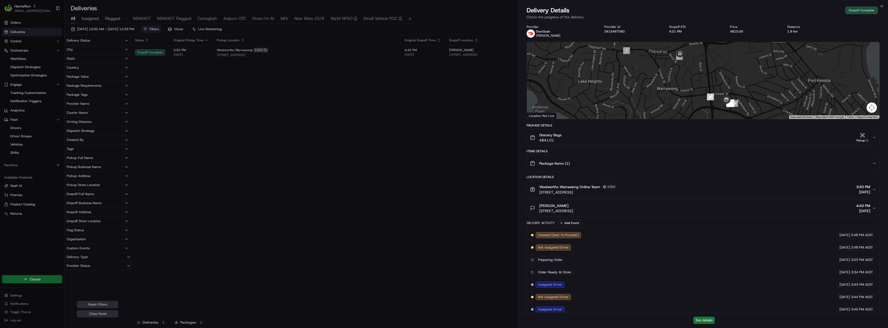
click at [707, 323] on button "See details" at bounding box center [703, 320] width 21 height 7
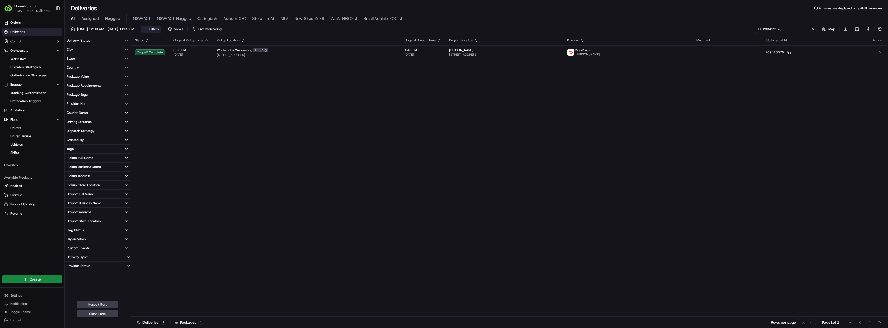
click at [790, 28] on input "269413576" at bounding box center [787, 29] width 62 height 7
paste input "394614"
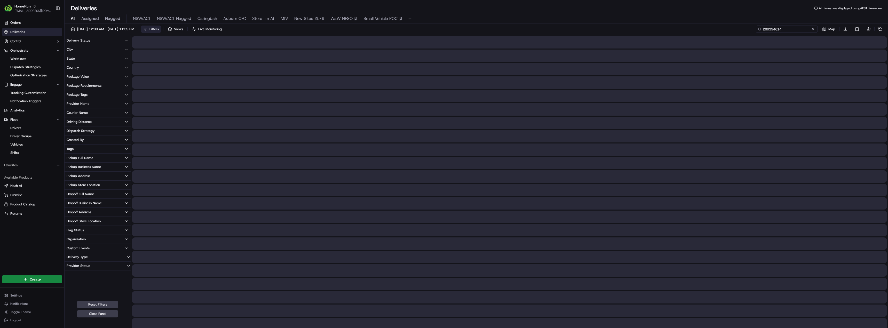
type input "269394614"
click at [500, 28] on div "08/09/2025 12:00 AM - 15/09/2025 11:59 PM Filters Views Live Monitoring 2693946…" at bounding box center [476, 31] width 823 height 10
click at [114, 311] on button "Close Panel" at bounding box center [97, 313] width 41 height 7
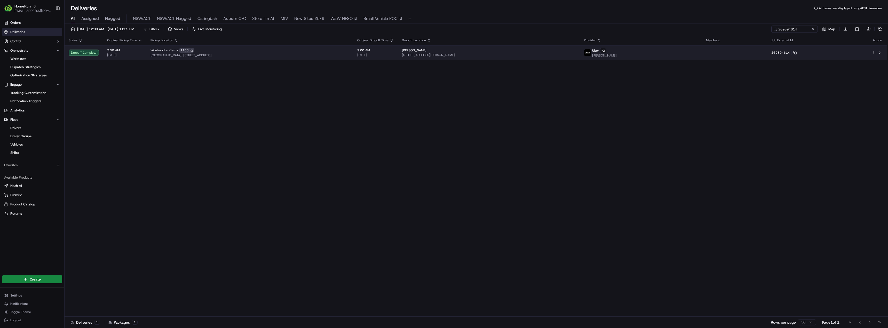
click at [288, 58] on td "Woolworths Kiama 1163 Kiama View Shopping Centre, 143 Terralong Street, Kiama, …" at bounding box center [249, 52] width 207 height 14
click at [647, 51] on html "HomeRun kjones6@woolworths.com.au Toggle Sidebar Orders Deliveries Control Orch…" at bounding box center [444, 164] width 888 height 328
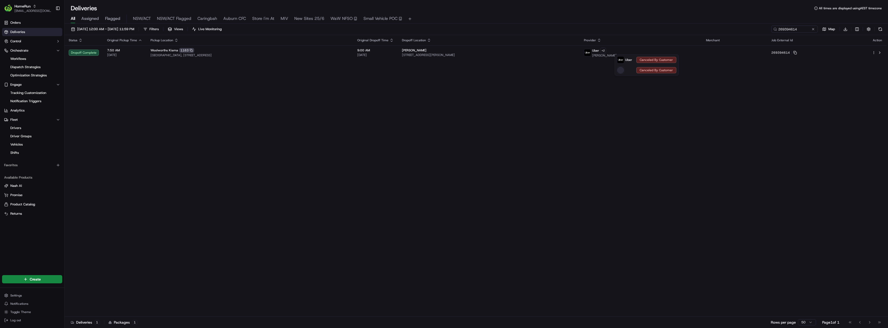
click at [515, 118] on html "HomeRun kjones6@woolworths.com.au Toggle Sidebar Orders Deliveries Control Orch…" at bounding box center [444, 164] width 888 height 328
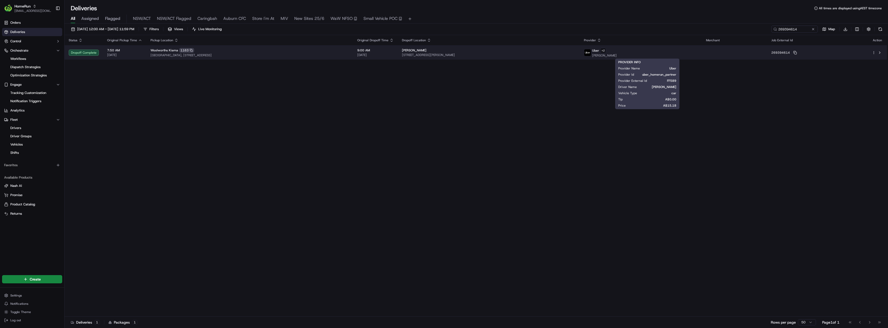
click at [324, 51] on div "Woolworths Kiama 1163" at bounding box center [249, 50] width 198 height 5
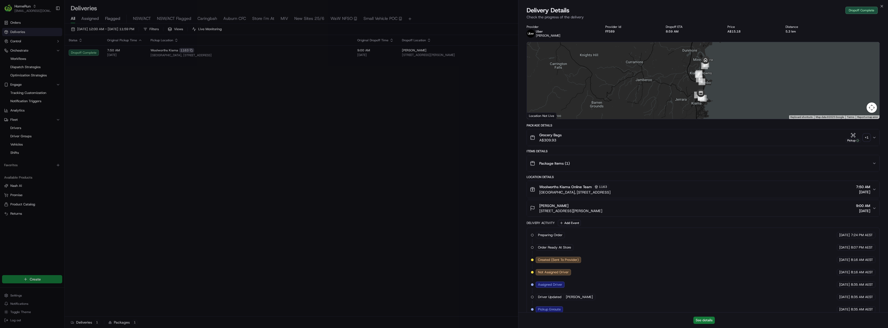
click at [705, 318] on button "See details" at bounding box center [703, 320] width 21 height 7
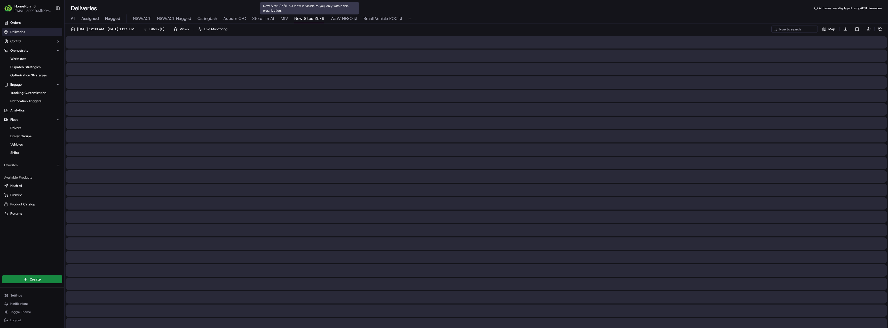
click at [312, 21] on span "New Sites 25/6" at bounding box center [309, 18] width 30 height 6
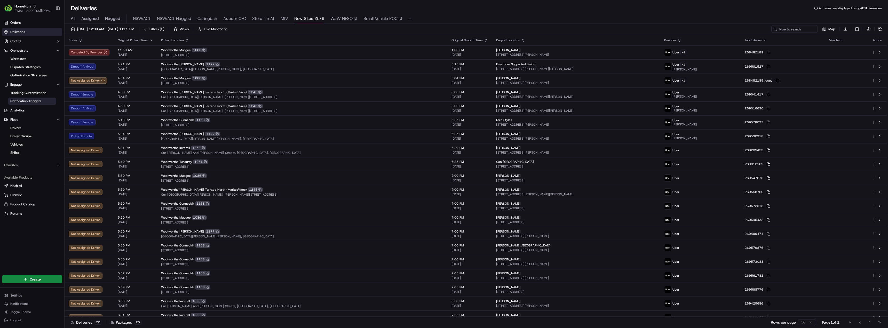
click at [29, 101] on span "Notification Triggers" at bounding box center [25, 101] width 31 height 5
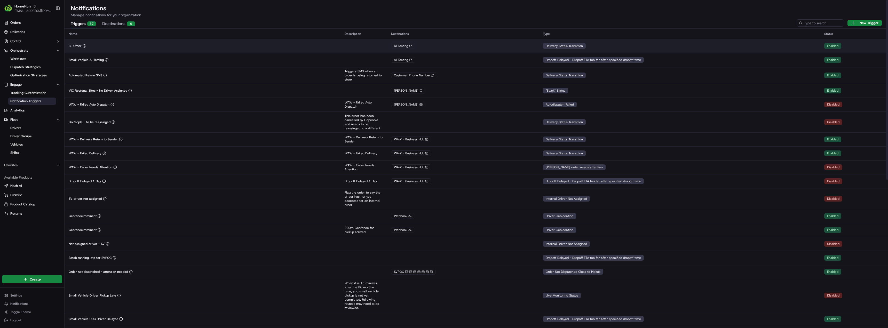
click at [131, 47] on div "SP Order" at bounding box center [203, 46] width 268 height 4
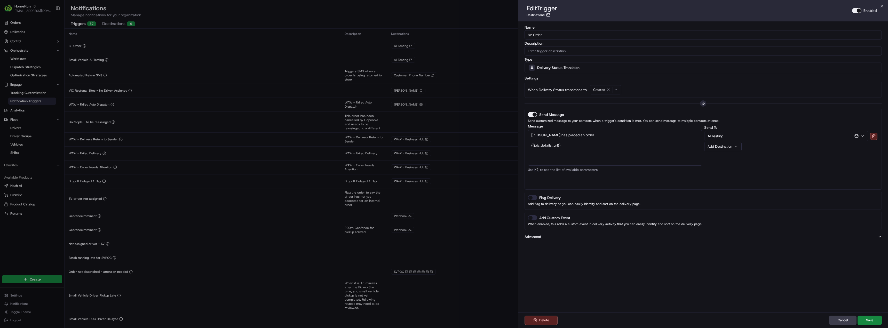
click at [855, 12] on button "Enabled" at bounding box center [856, 10] width 9 height 5
click at [875, 318] on button "Save" at bounding box center [869, 320] width 24 height 9
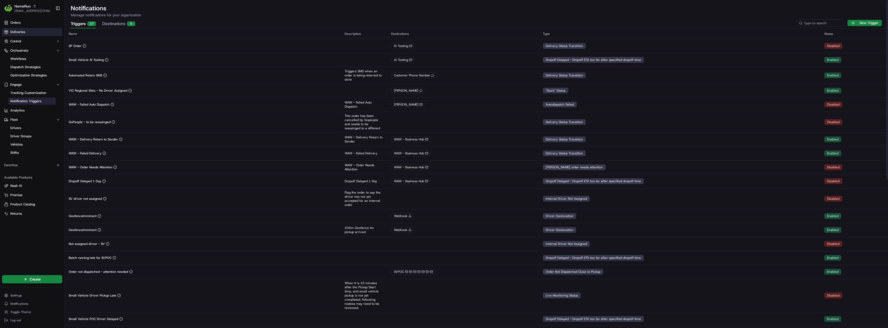
click at [27, 33] on link "Deliveries" at bounding box center [32, 32] width 60 height 8
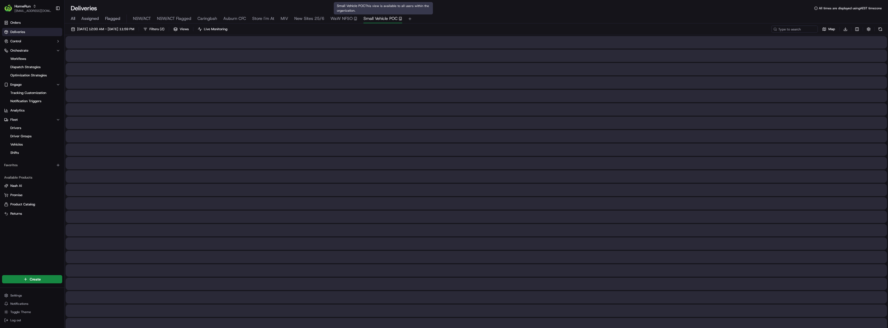
click at [383, 17] on span "Small Vehicle POC" at bounding box center [380, 18] width 34 height 6
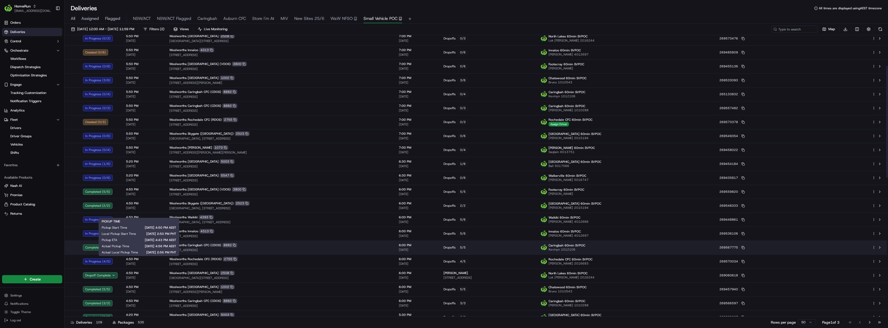
scroll to position [77, 0]
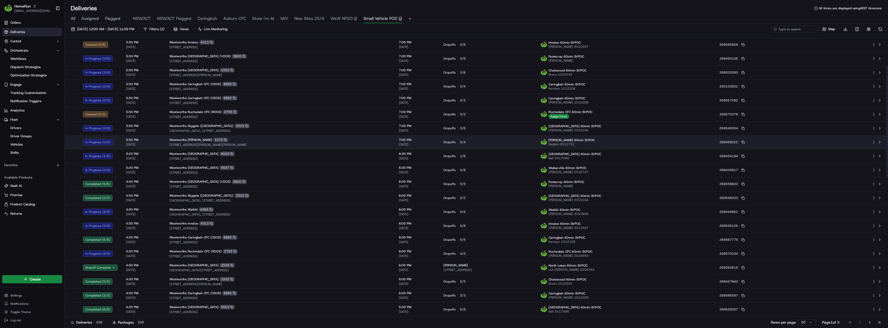
click at [233, 138] on div "Woolworths Dickson 1073" at bounding box center [279, 140] width 221 height 5
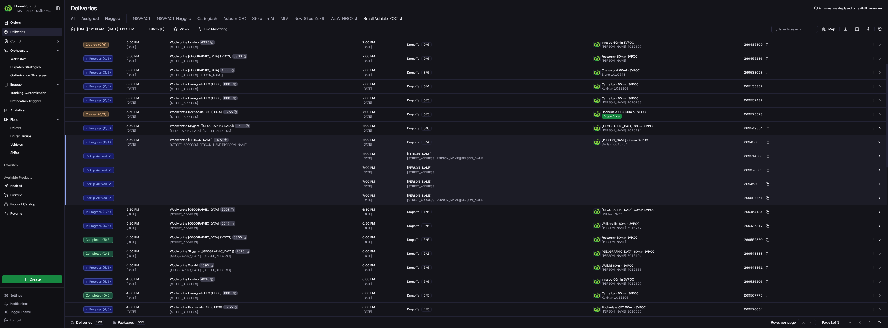
click at [218, 154] on td at bounding box center [262, 156] width 193 height 14
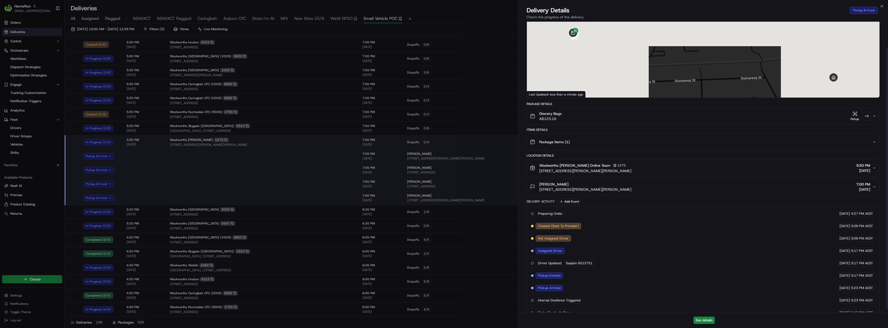
scroll to position [33, 0]
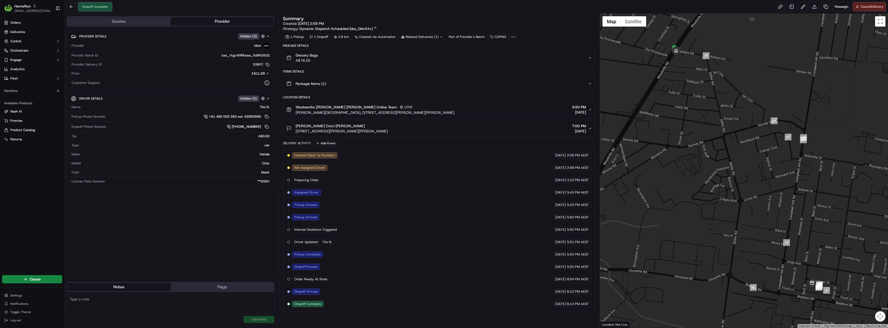
click at [426, 127] on div "[PERSON_NAME] Cricri [PERSON_NAME] [STREET_ADDRESS][PERSON_NAME][PERSON_NAME] 7…" at bounding box center [436, 128] width 301 height 10
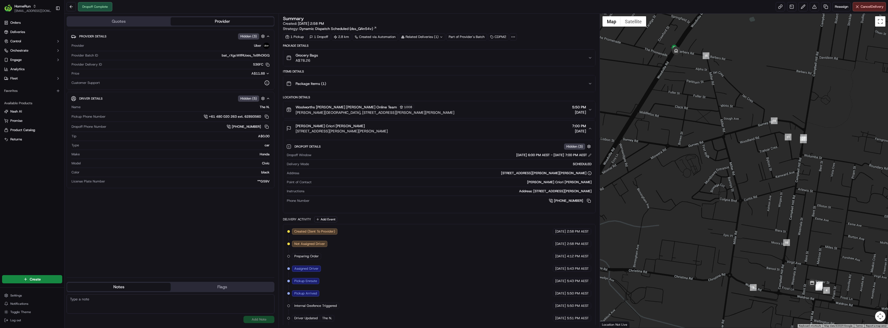
click at [426, 127] on div "[PERSON_NAME] Cricri [PERSON_NAME] [STREET_ADDRESS][PERSON_NAME][PERSON_NAME] 7…" at bounding box center [436, 128] width 301 height 10
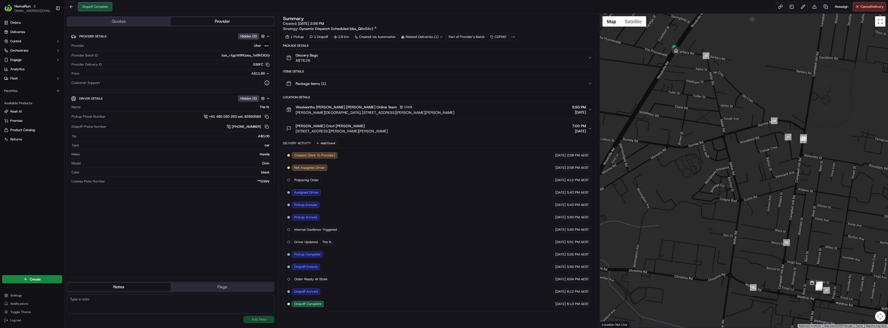
click at [461, 112] on div "Woolworths Chester Hill Online Team 1008 Chester Square Shopping Centre, 1-13 L…" at bounding box center [436, 109] width 301 height 11
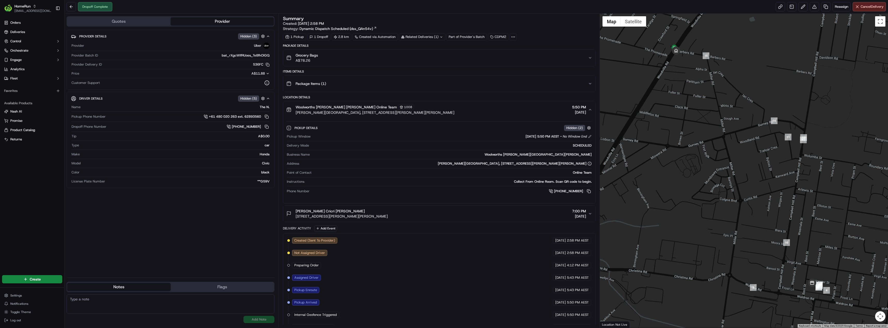
click at [461, 112] on div "Woolworths Chester Hill Online Team 1008 Chester Square Shopping Centre, 1-13 L…" at bounding box center [436, 109] width 301 height 11
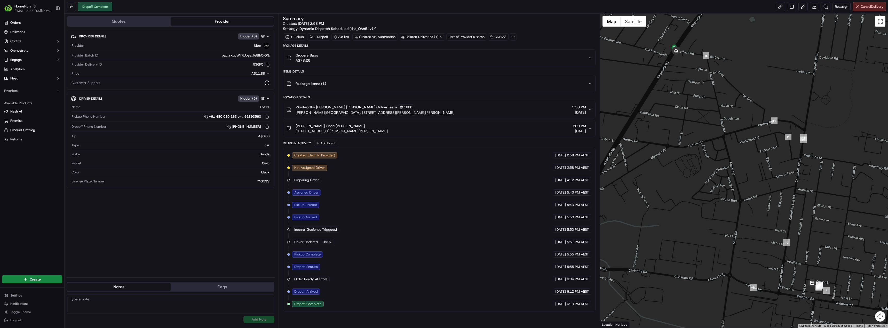
click at [511, 37] on icon at bounding box center [513, 37] width 5 height 5
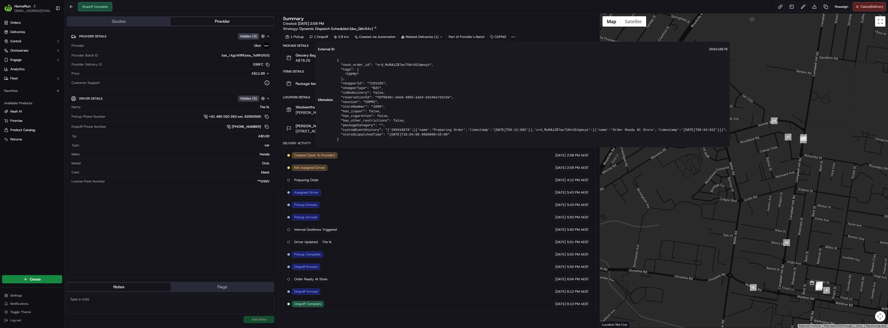
click at [513, 37] on icon at bounding box center [513, 37] width 5 height 5
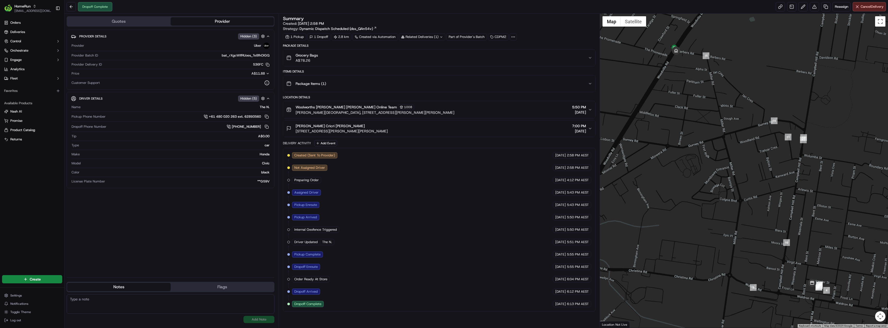
click at [124, 19] on button "Quotes" at bounding box center [118, 21] width 103 height 8
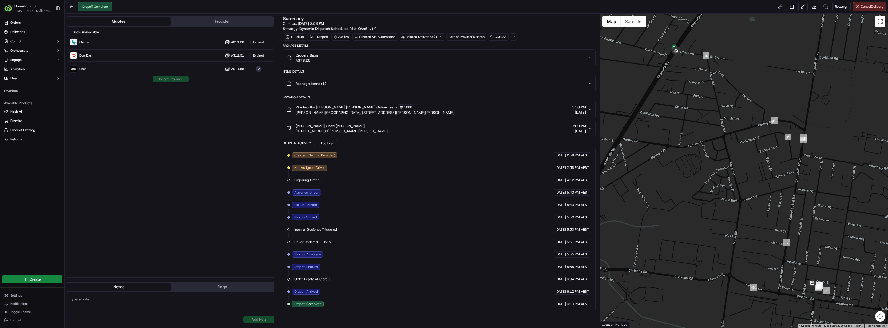
click at [219, 23] on button "Provider" at bounding box center [222, 21] width 103 height 8
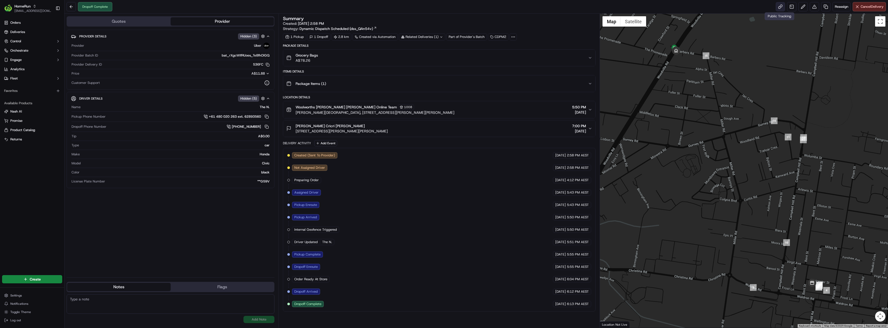
click at [780, 6] on link at bounding box center [779, 6] width 9 height 9
drag, startPoint x: 383, startPoint y: 131, endPoint x: 296, endPoint y: 131, distance: 86.4
click at [296, 131] on div "Cynthia Cricri Vera 27 Woodville Rd, U 1, Chester Hill, NSW 2162, AU 7:00 PM 14…" at bounding box center [436, 128] width 301 height 10
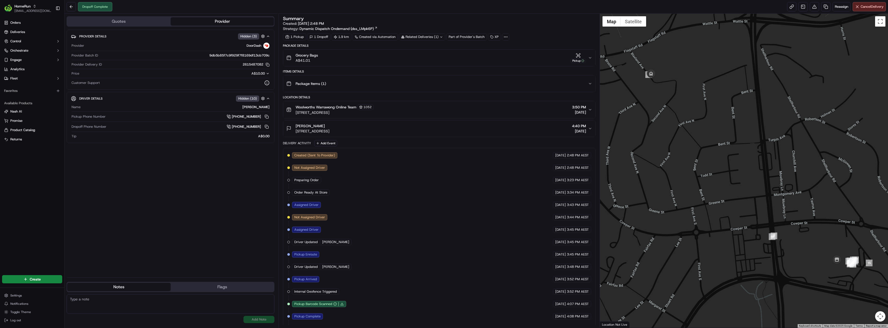
click at [420, 131] on div "[PERSON_NAME] [STREET_ADDRESS] 4:40 PM [DATE]" at bounding box center [436, 128] width 301 height 10
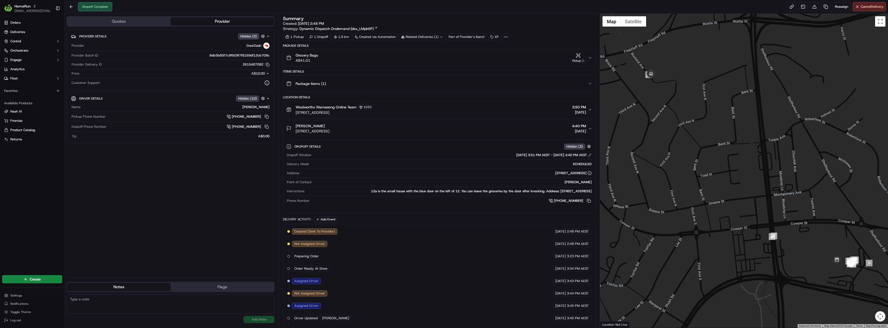
click at [420, 131] on div "[PERSON_NAME] [STREET_ADDRESS] 4:40 PM [DATE]" at bounding box center [436, 128] width 301 height 10
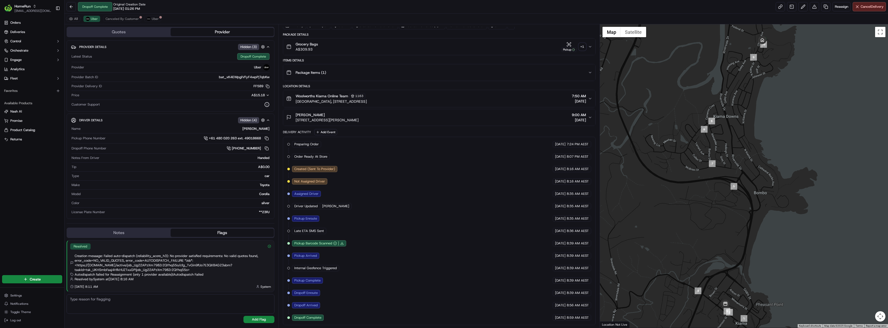
click at [583, 47] on div "+ 1" at bounding box center [582, 46] width 7 height 7
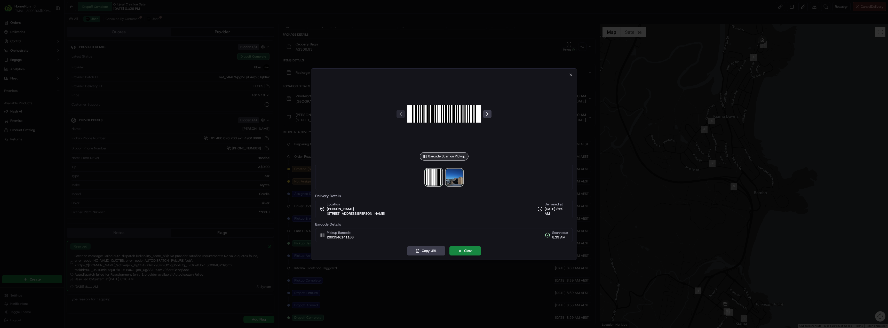
click at [456, 176] on img at bounding box center [454, 177] width 17 height 17
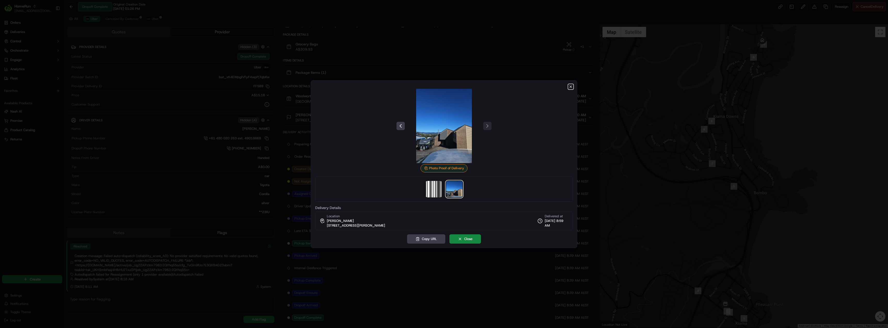
click at [571, 88] on icon "button" at bounding box center [570, 87] width 4 height 4
